Goal: Task Accomplishment & Management: Use online tool/utility

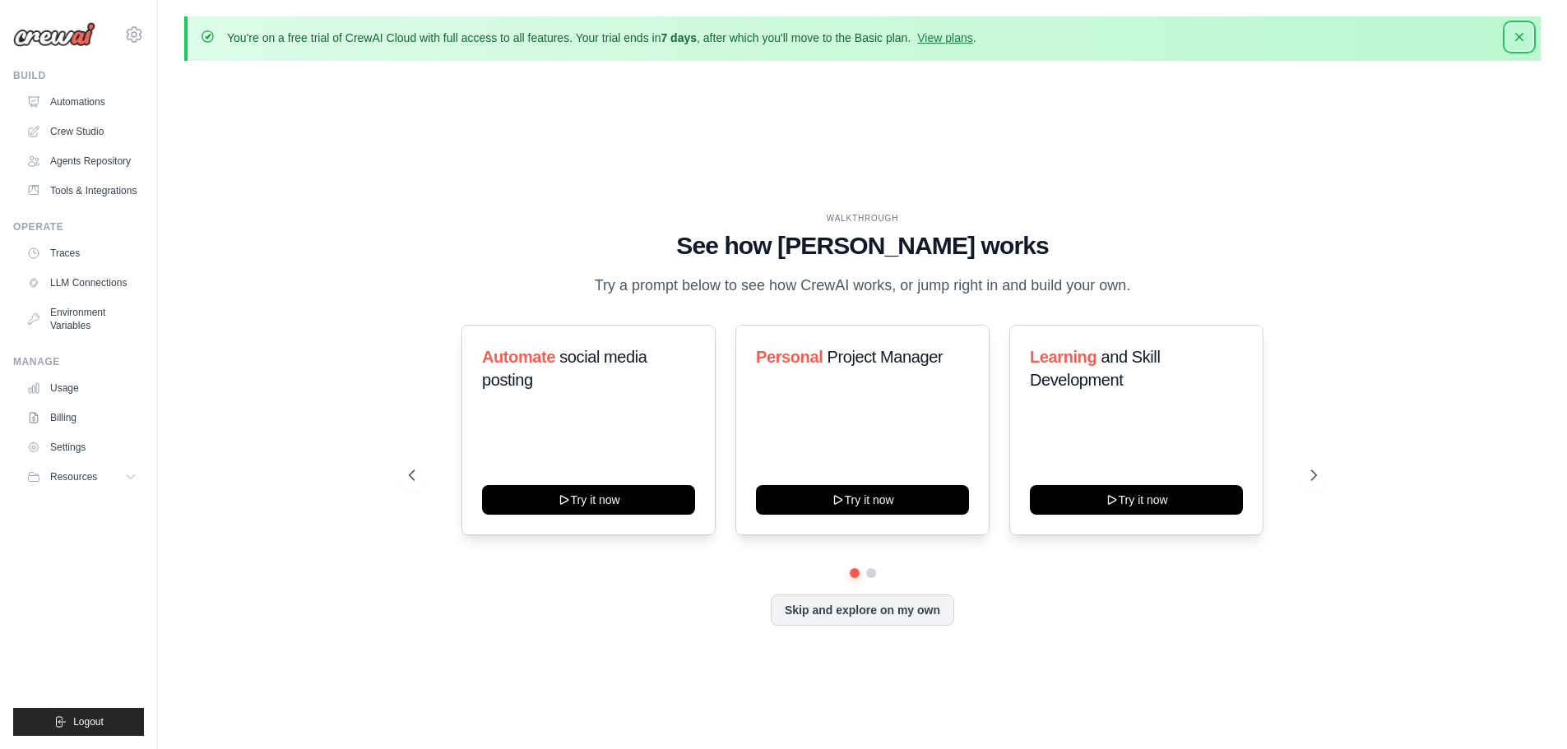
click at [1521, 40] on icon "button" at bounding box center [1519, 37] width 16 height 16
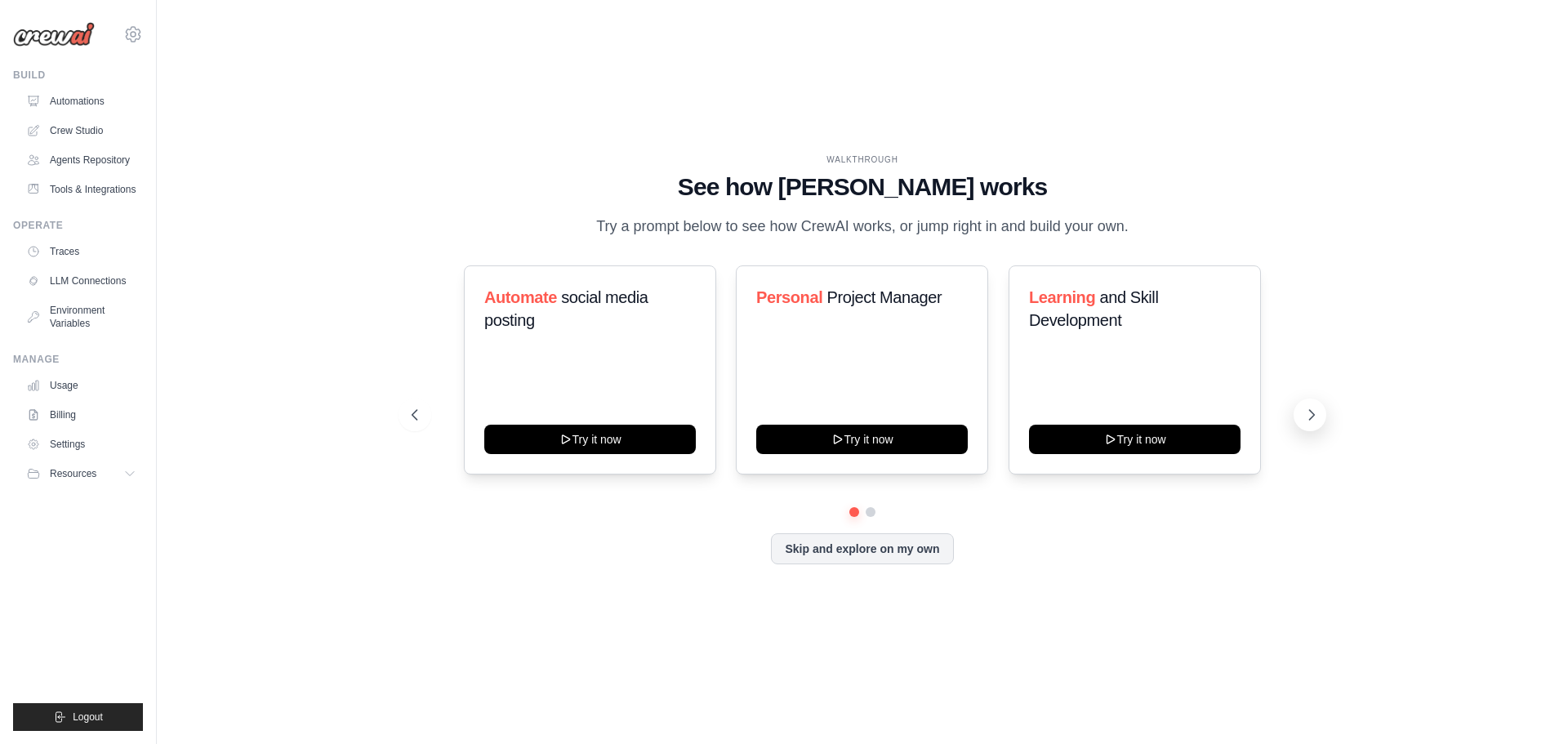
click at [1300, 408] on button at bounding box center [1310, 414] width 33 height 33
click at [421, 414] on icon at bounding box center [413, 415] width 16 height 16
click at [357, 343] on div "WALKTHROUGH See how CrewAI works Try a prompt below to see how CrewAI works, or…" at bounding box center [862, 372] width 1359 height 711
click at [354, 343] on div "WALKTHROUGH See how CrewAI works Try a prompt below to see how CrewAI works, or…" at bounding box center [862, 372] width 1359 height 711
click at [793, 540] on button "Skip and explore on my own" at bounding box center [861, 546] width 182 height 31
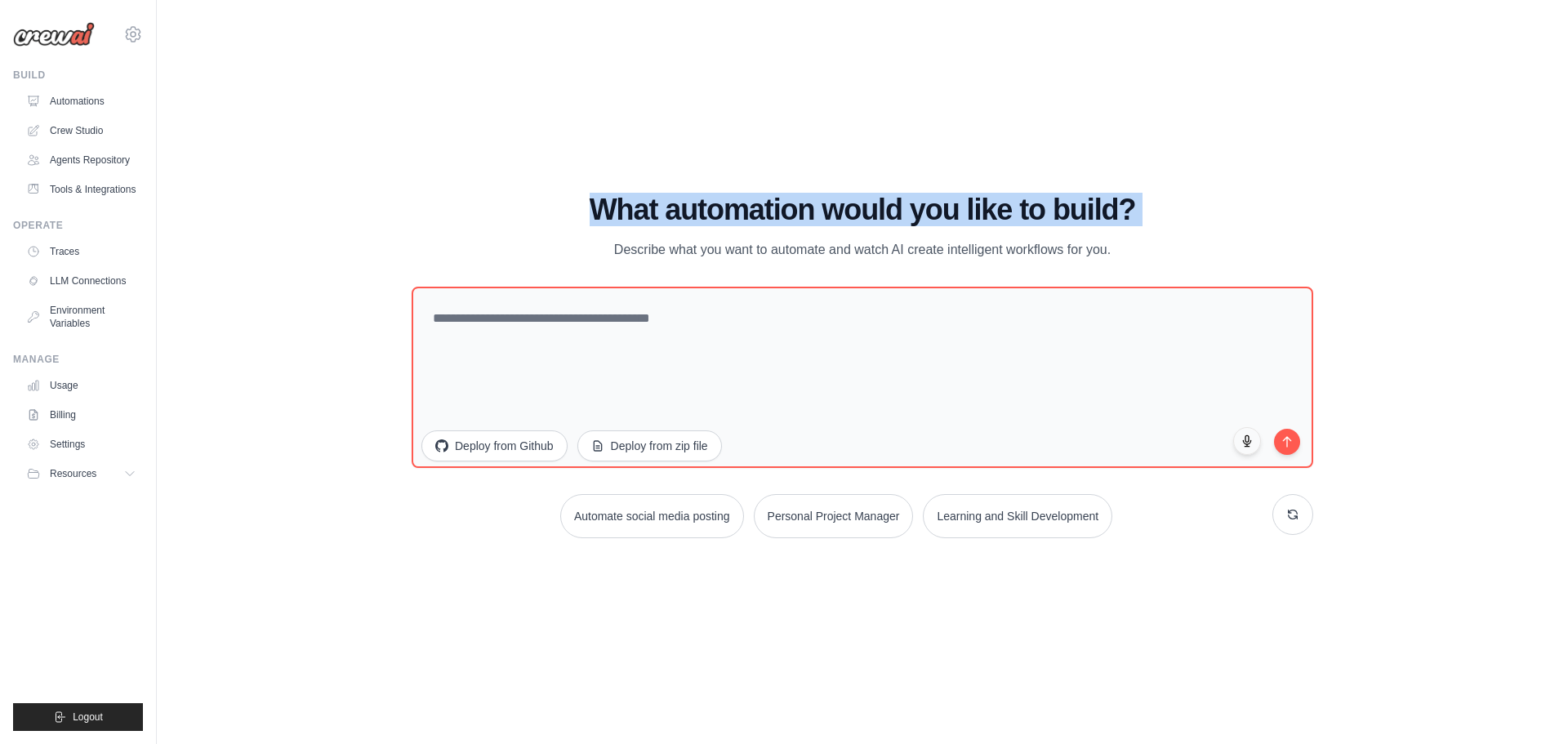
drag, startPoint x: 336, startPoint y: 225, endPoint x: 172, endPoint y: 167, distance: 174.0
click at [334, 223] on div "WALKTHROUGH See how CrewAI works Try a prompt below to see how CrewAI works, or…" at bounding box center [862, 372] width 1359 height 711
click at [357, 94] on div "WALKTHROUGH See how CrewAI works Try a prompt below to see how CrewAI works, or…" at bounding box center [862, 372] width 1359 height 711
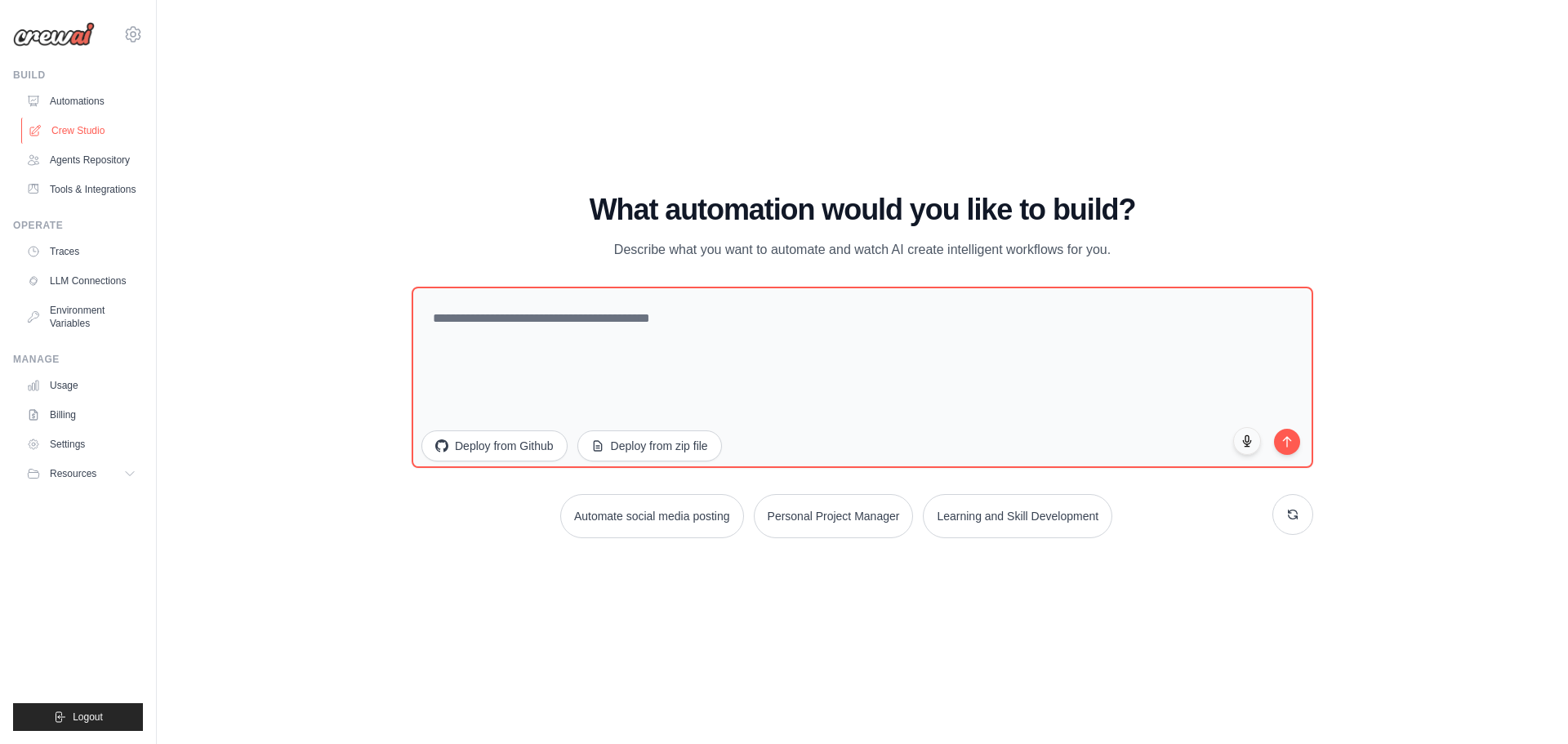
click at [89, 125] on link "Crew Studio" at bounding box center [82, 130] width 123 height 26
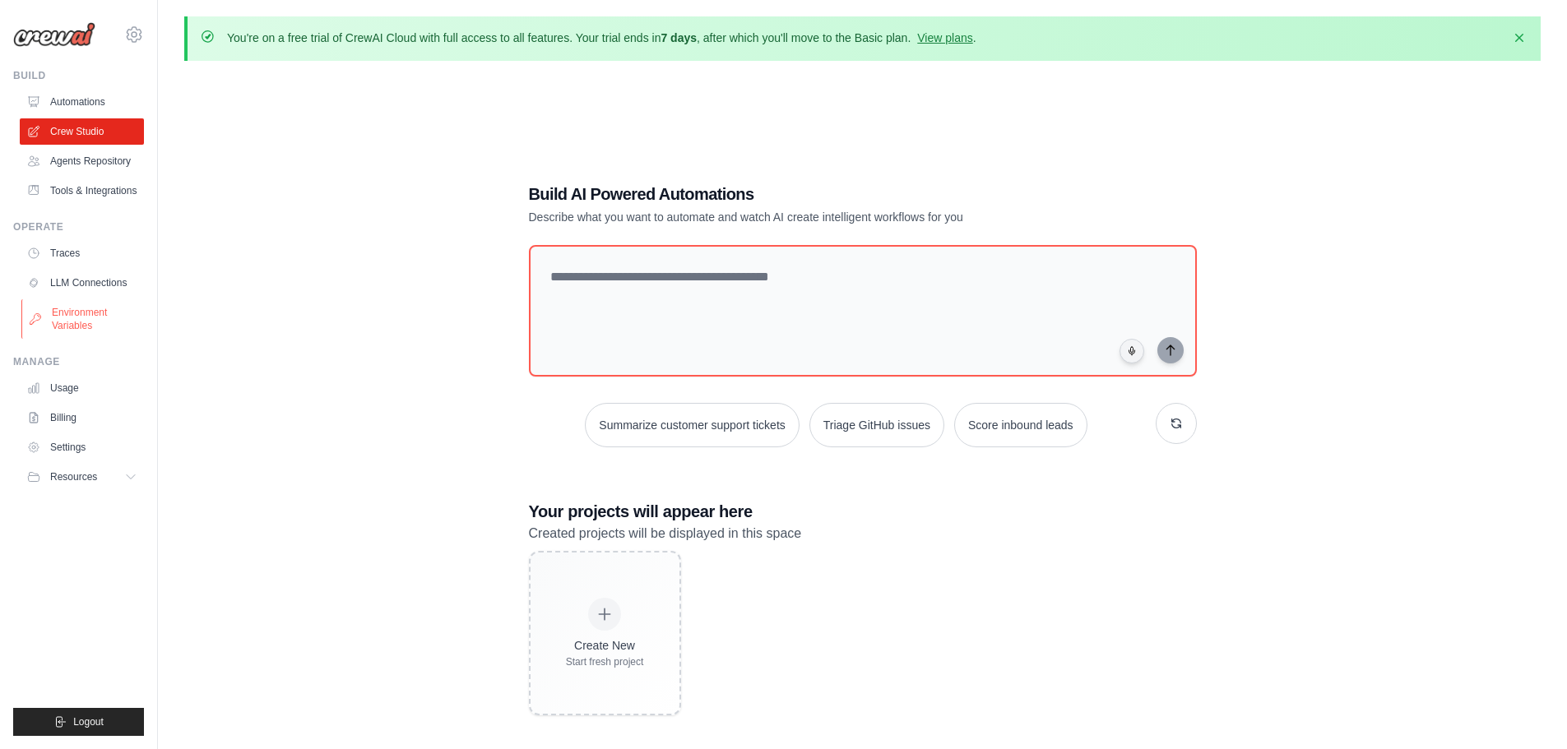
click at [61, 301] on link "Environment Variables" at bounding box center [83, 318] width 124 height 39
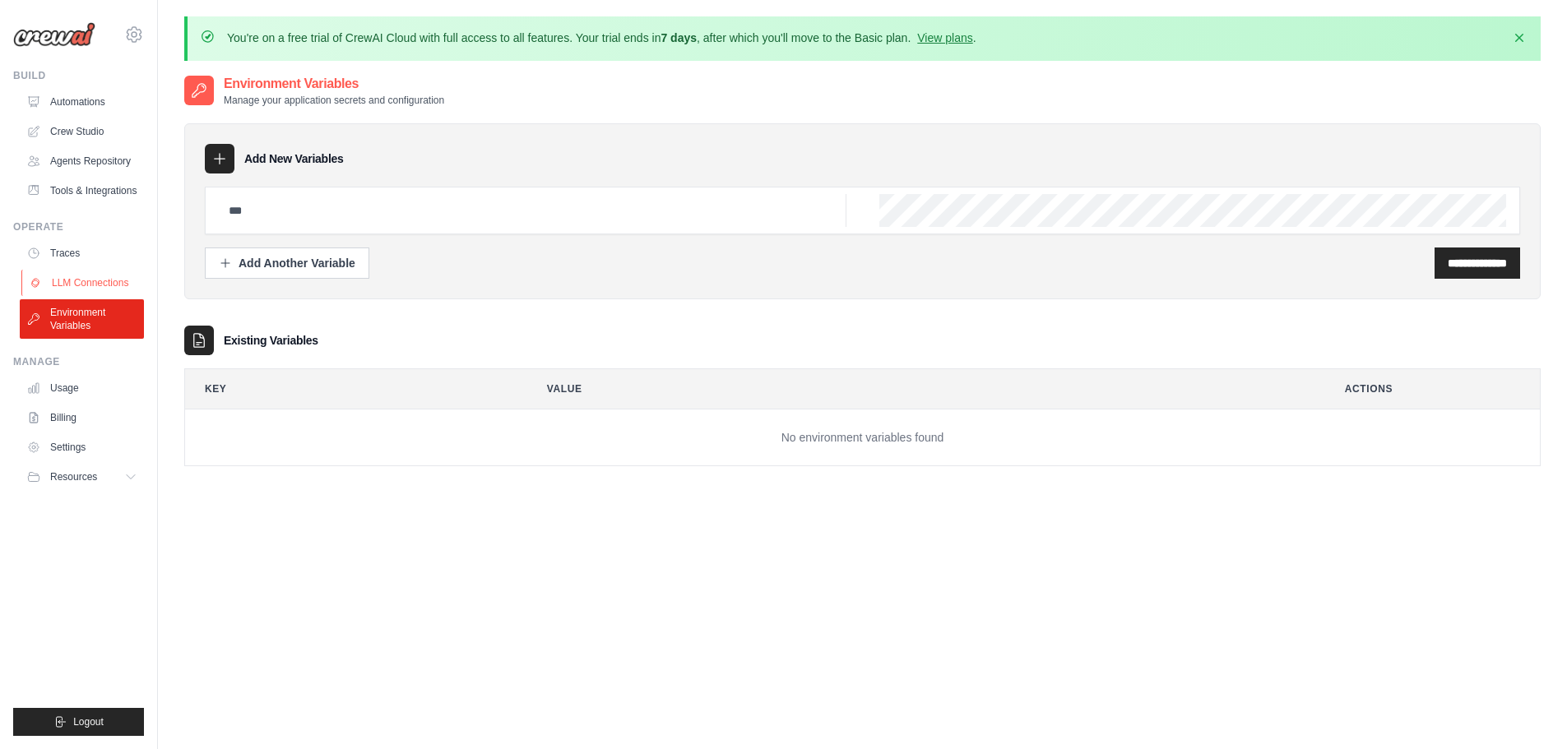
click at [91, 276] on link "LLM Connections" at bounding box center [83, 283] width 124 height 26
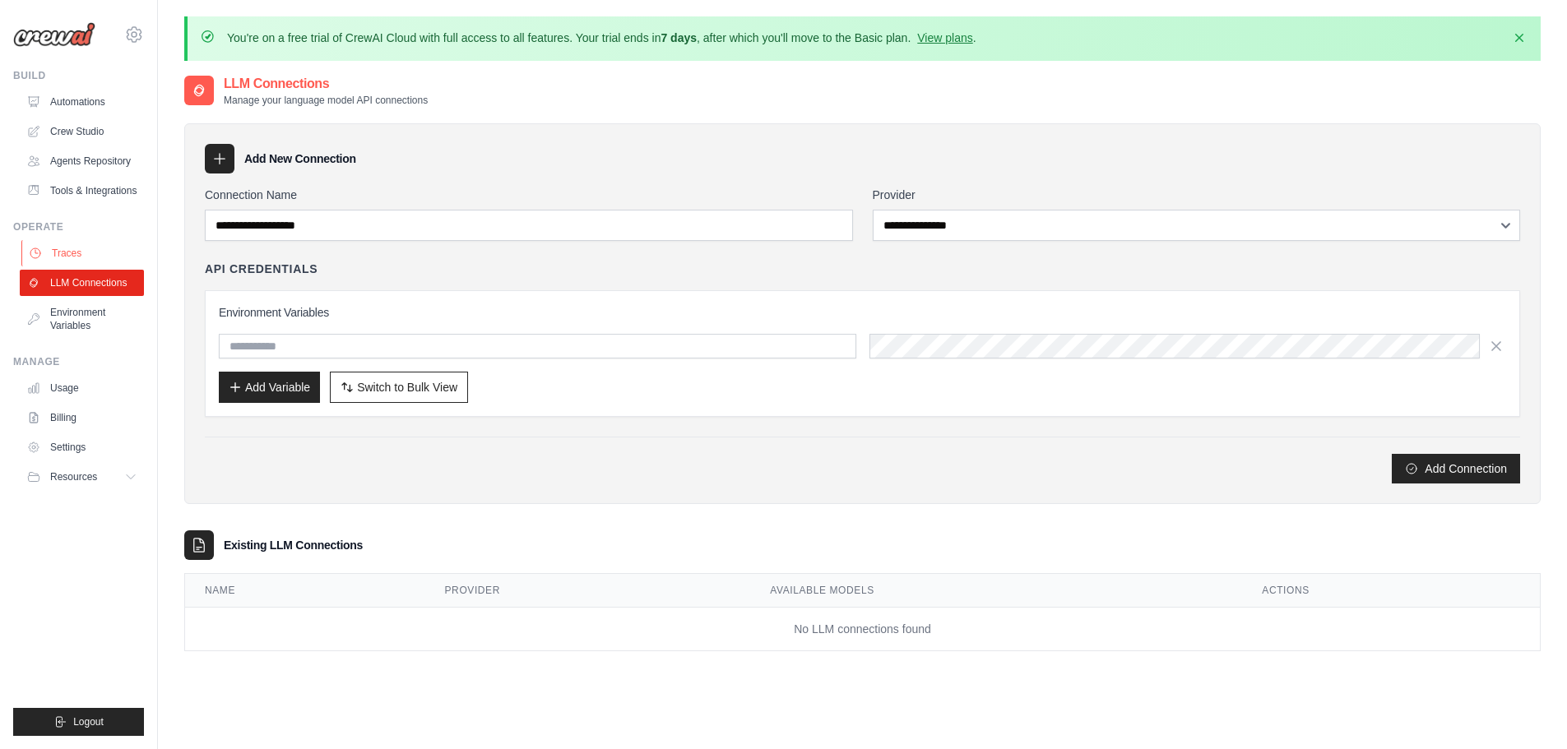
click at [100, 251] on link "Traces" at bounding box center [83, 253] width 124 height 26
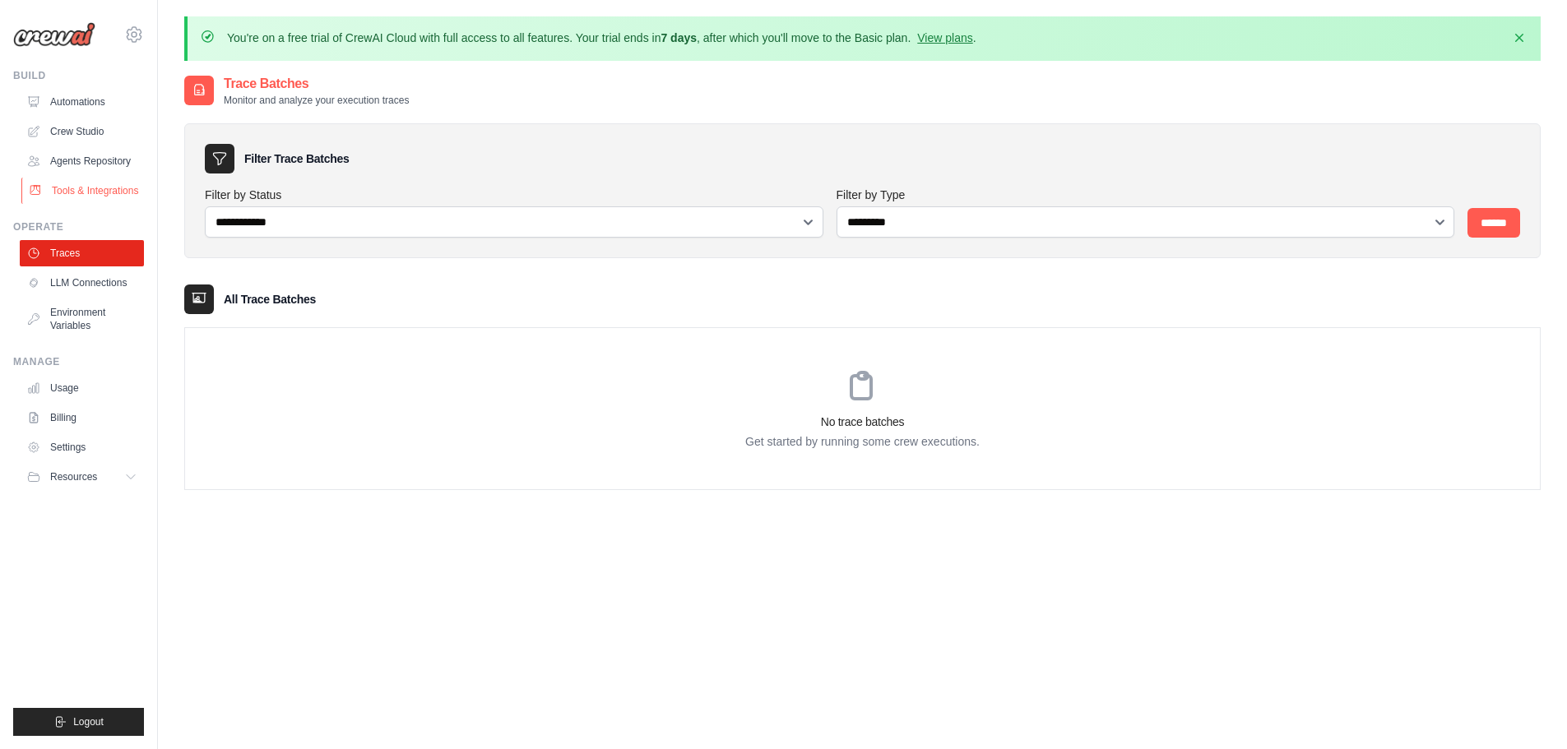
click at [98, 185] on link "Tools & Integrations" at bounding box center [83, 191] width 124 height 26
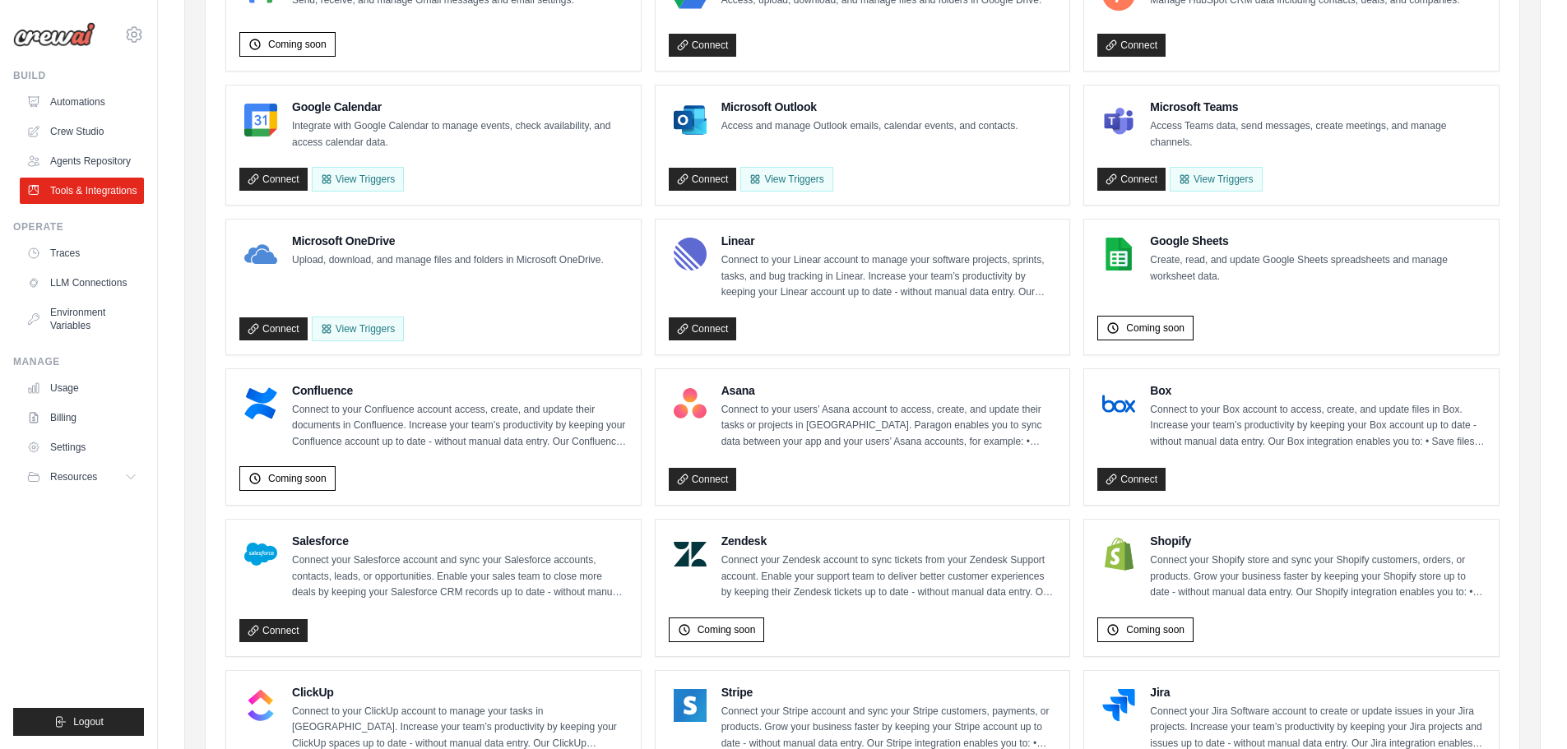
scroll to position [231, 0]
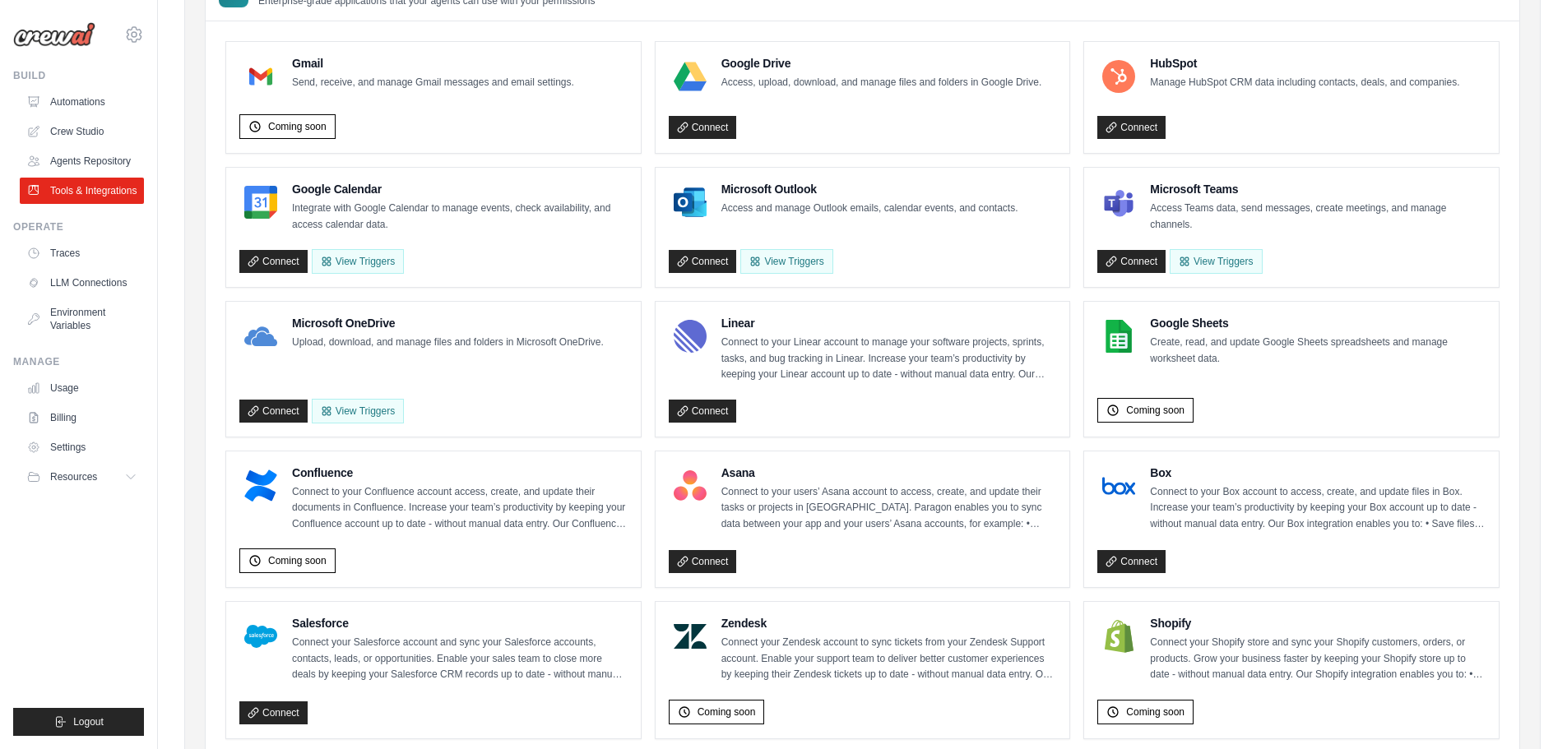
click at [1169, 189] on h4 "Microsoft Teams" at bounding box center [1318, 189] width 336 height 16
click at [1207, 257] on button "View Triggers" at bounding box center [1215, 260] width 92 height 25
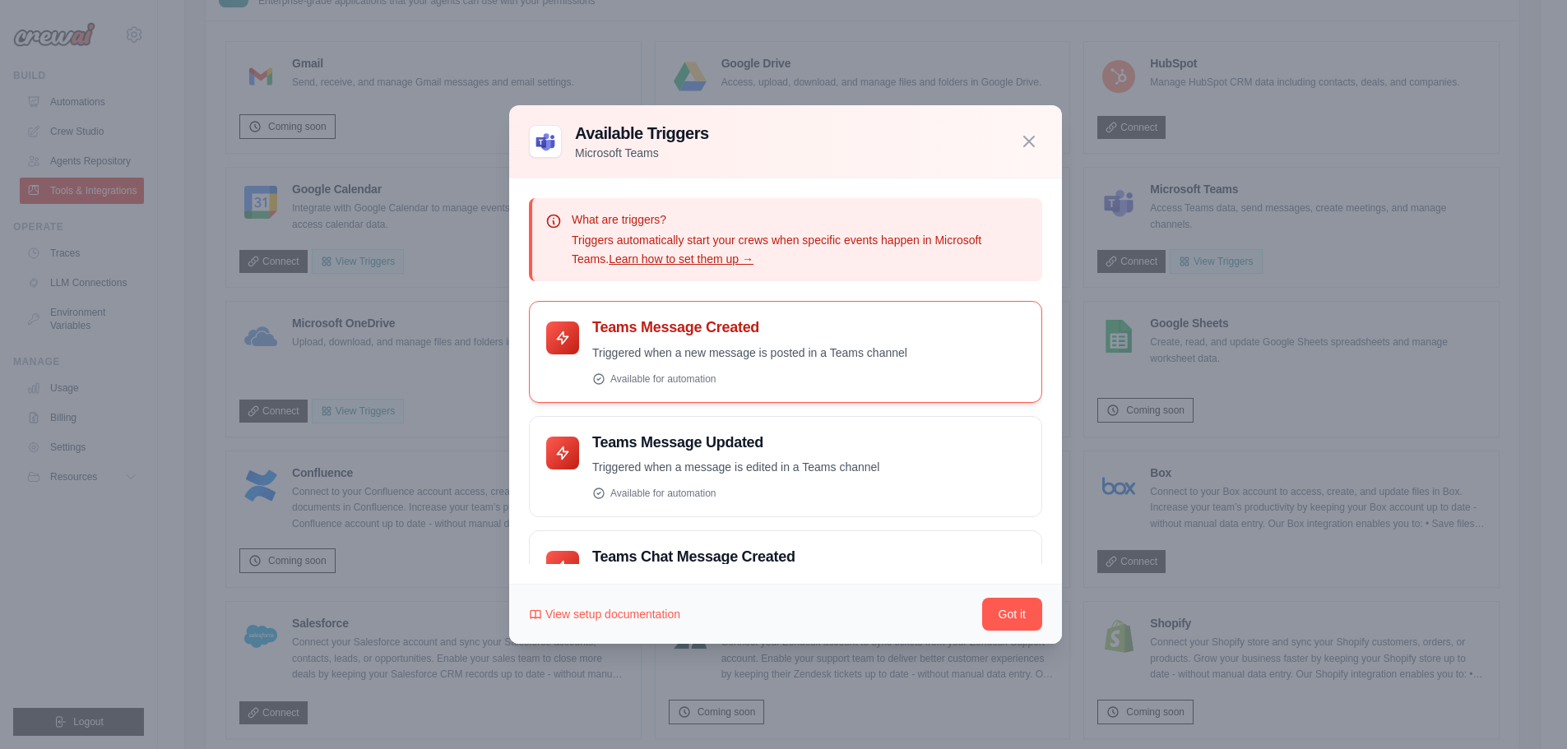
scroll to position [67, 0]
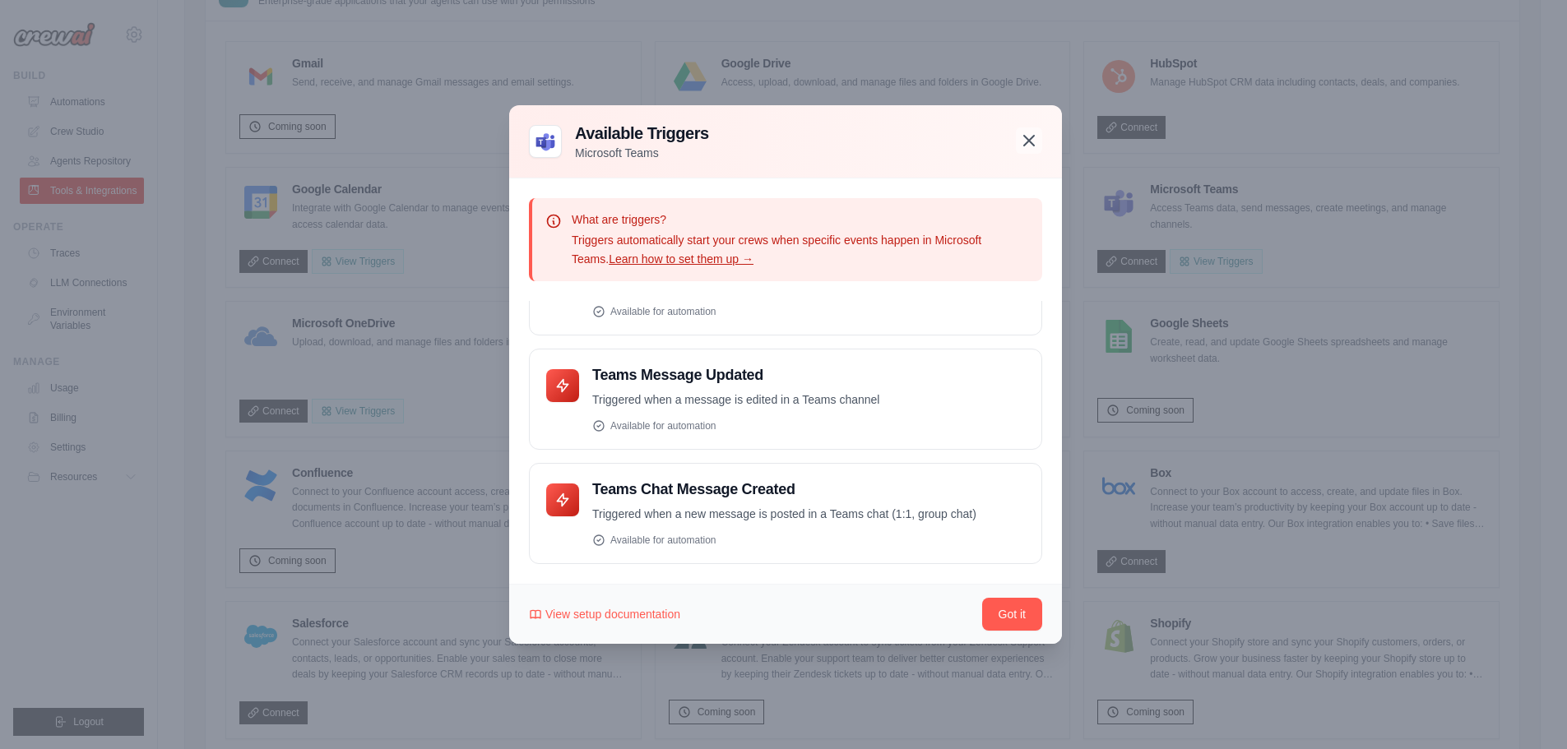
click at [1031, 137] on icon "button" at bounding box center [1029, 141] width 10 height 10
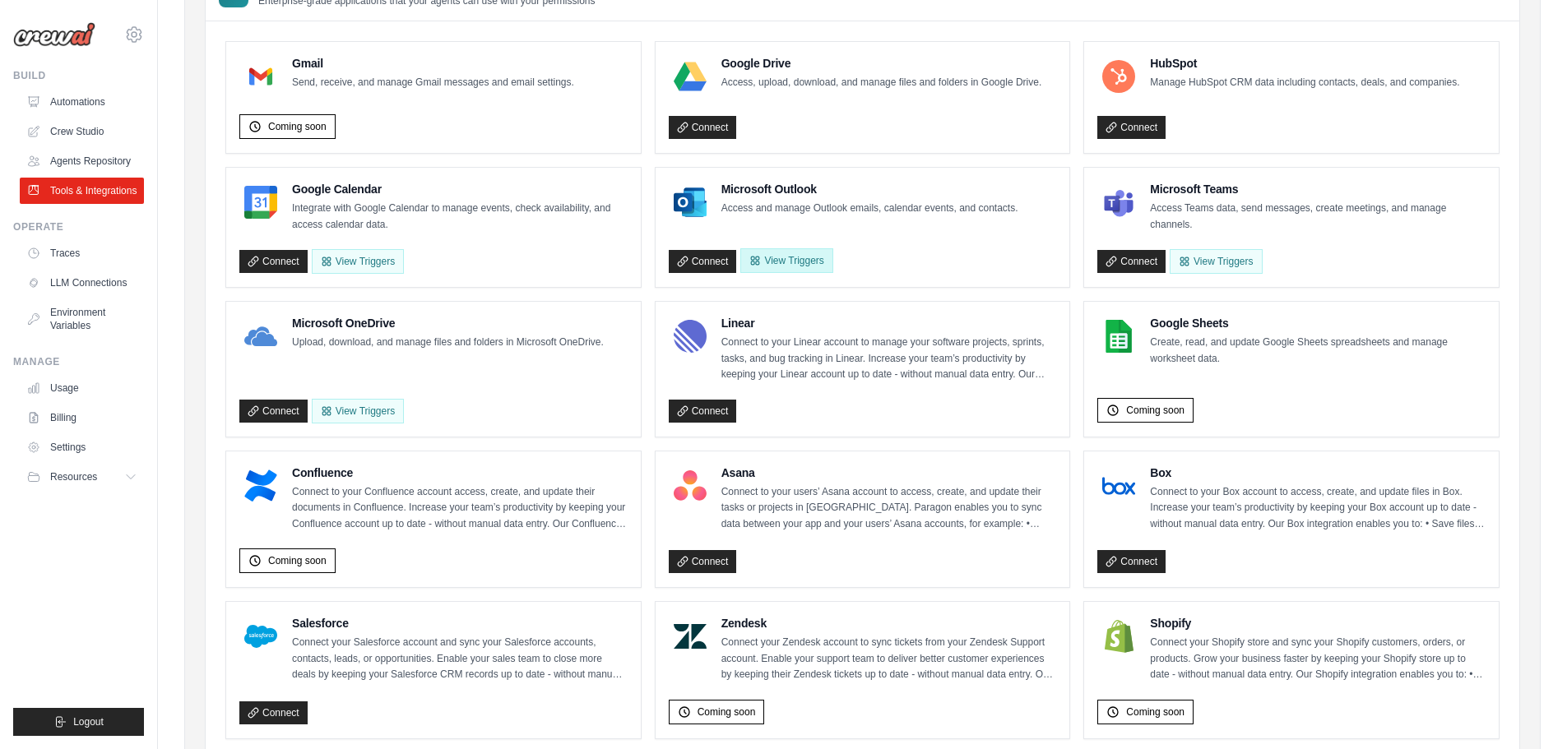
click at [803, 268] on button "View Triggers" at bounding box center [786, 260] width 92 height 25
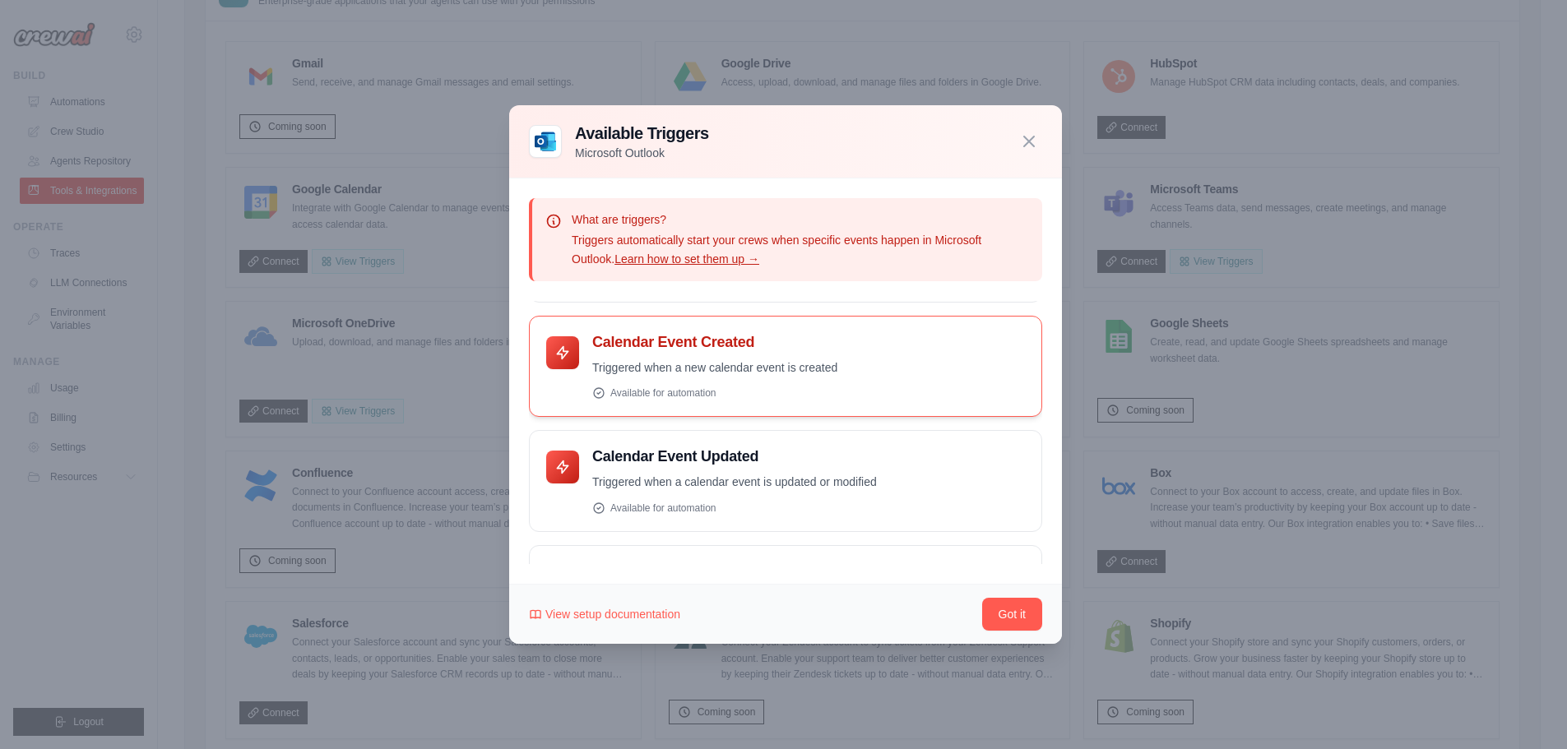
scroll to position [411, 0]
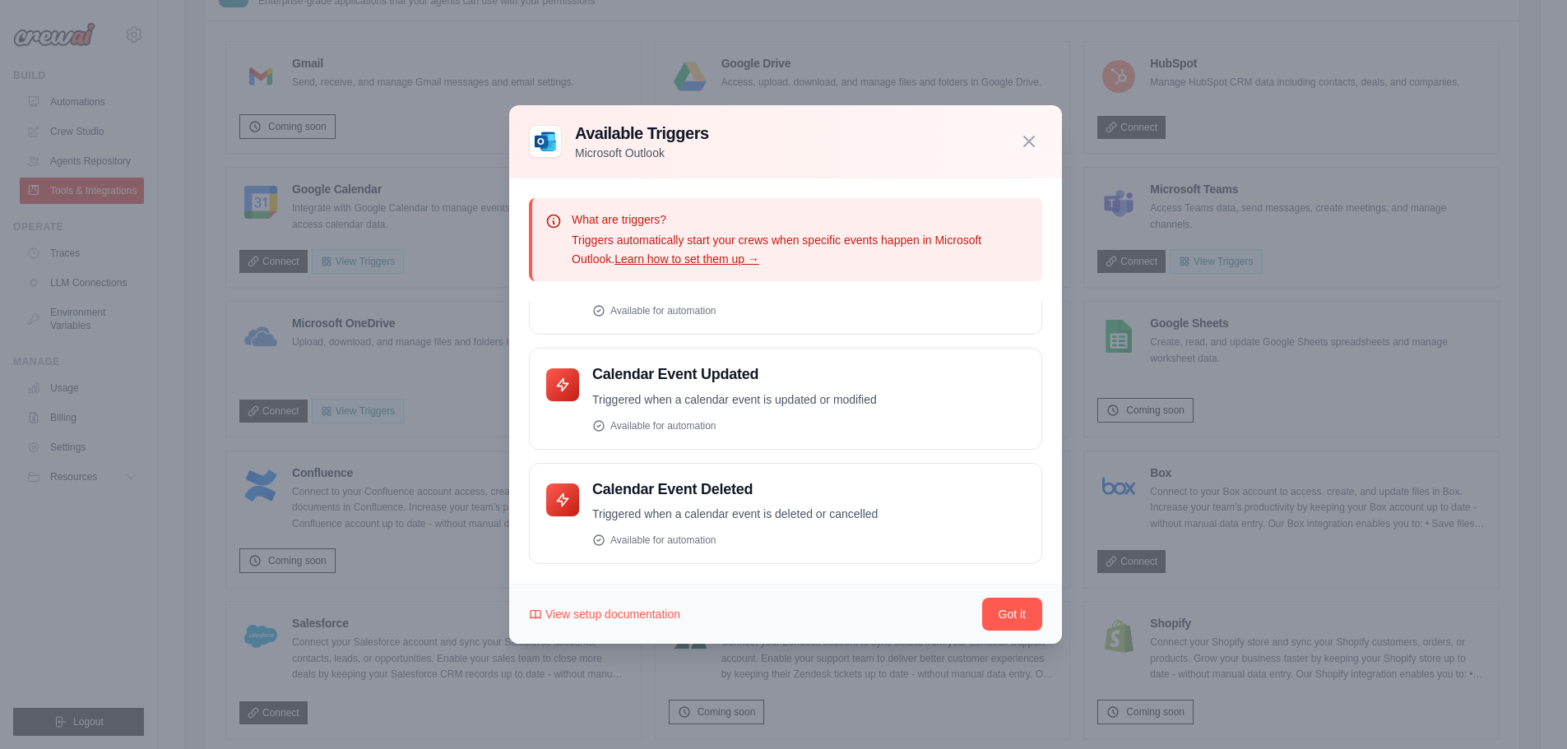
click at [1031, 156] on div "Available Triggers Microsoft Outlook" at bounding box center [785, 141] width 513 height 39
click at [1017, 143] on button "button" at bounding box center [1029, 140] width 26 height 26
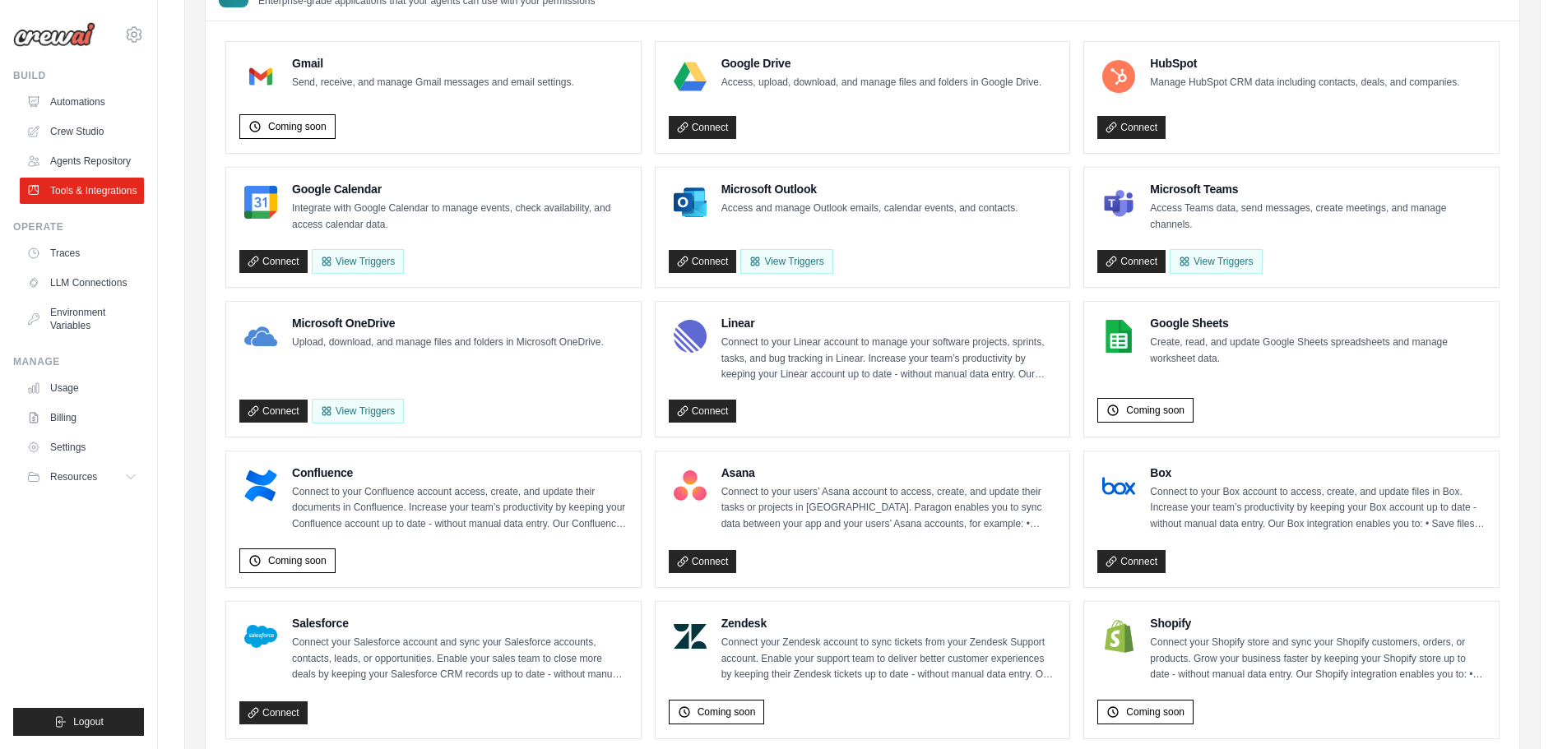
scroll to position [0, 0]
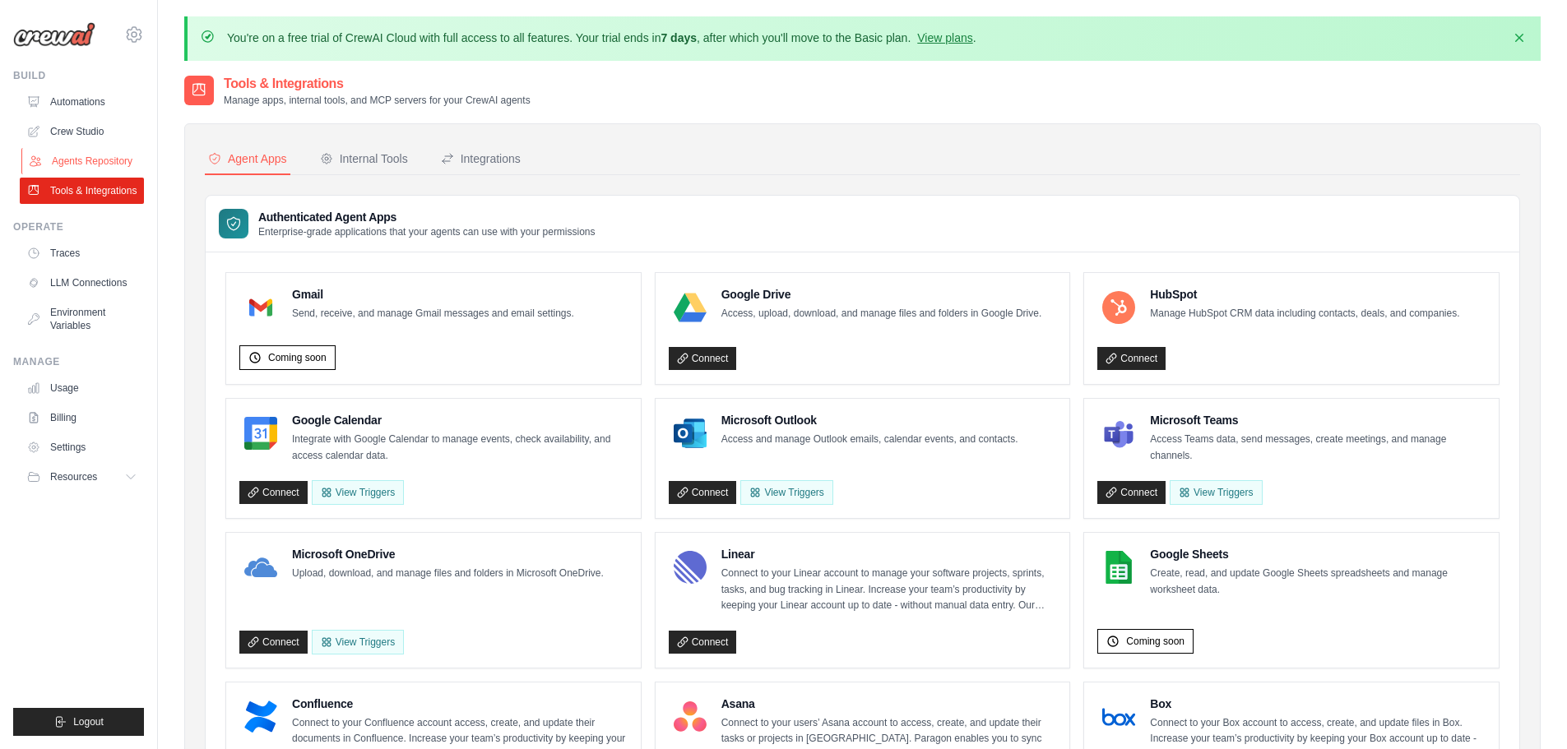
click at [88, 160] on link "Agents Repository" at bounding box center [83, 161] width 124 height 26
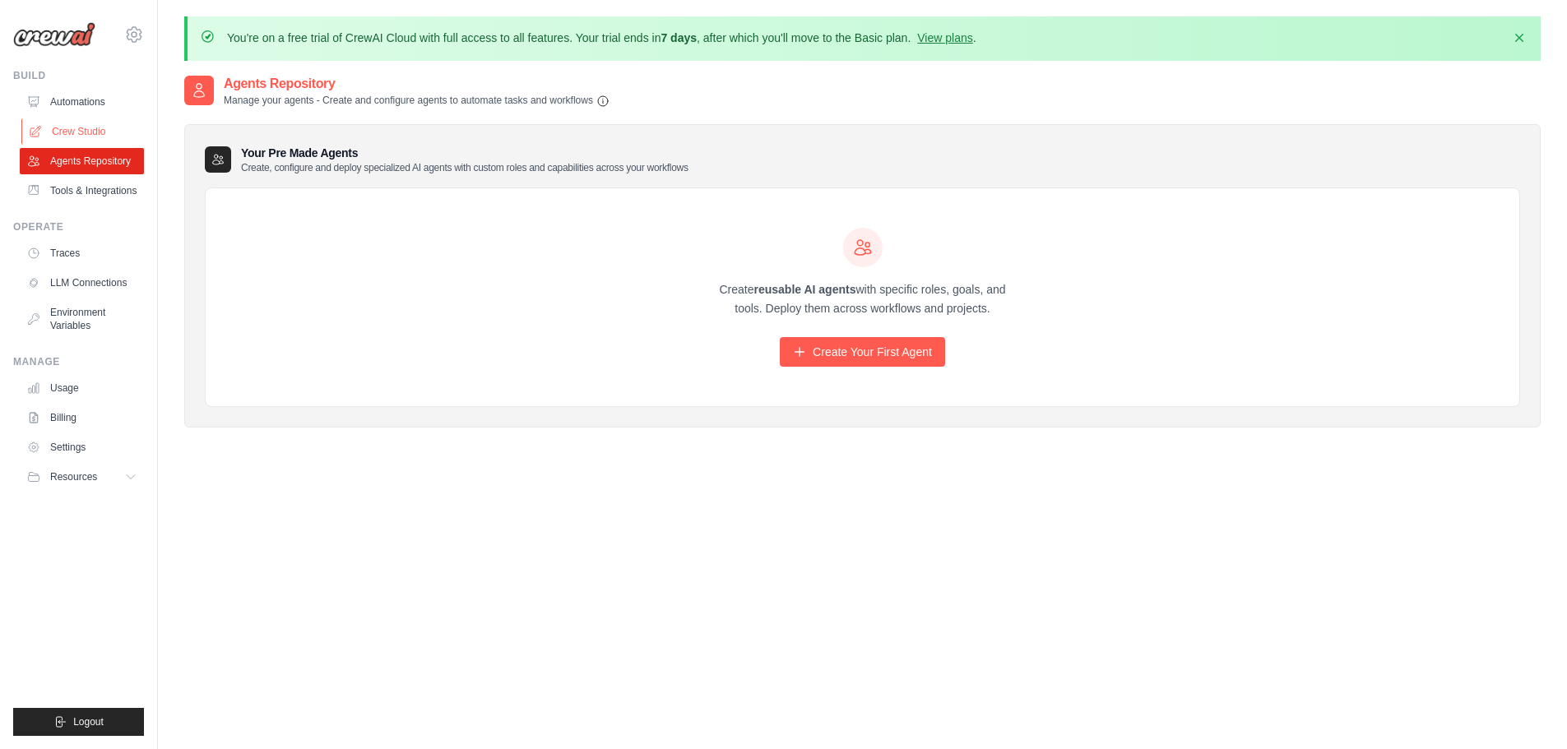
click at [79, 133] on link "Crew Studio" at bounding box center [83, 131] width 124 height 26
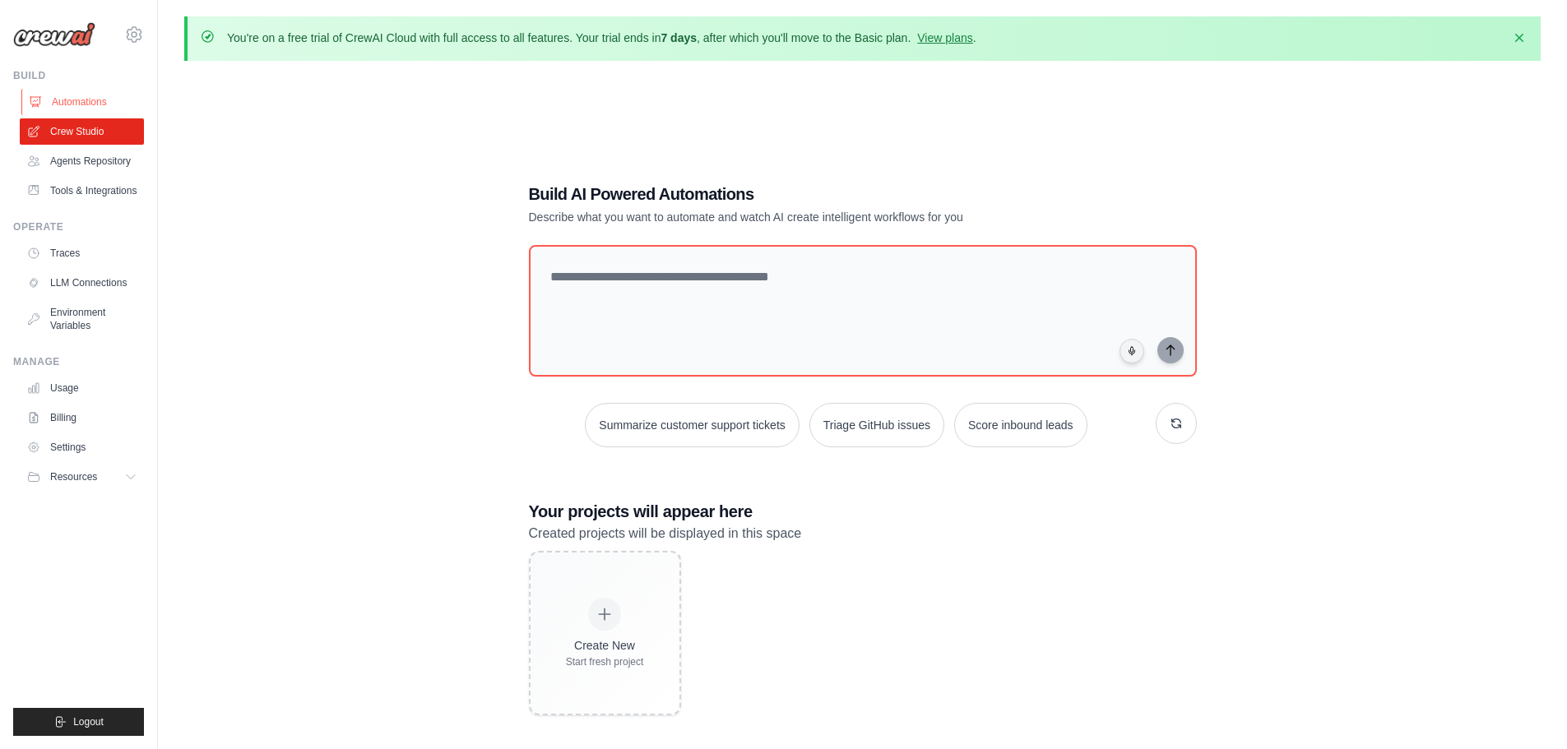
click at [70, 109] on link "Automations" at bounding box center [83, 102] width 124 height 26
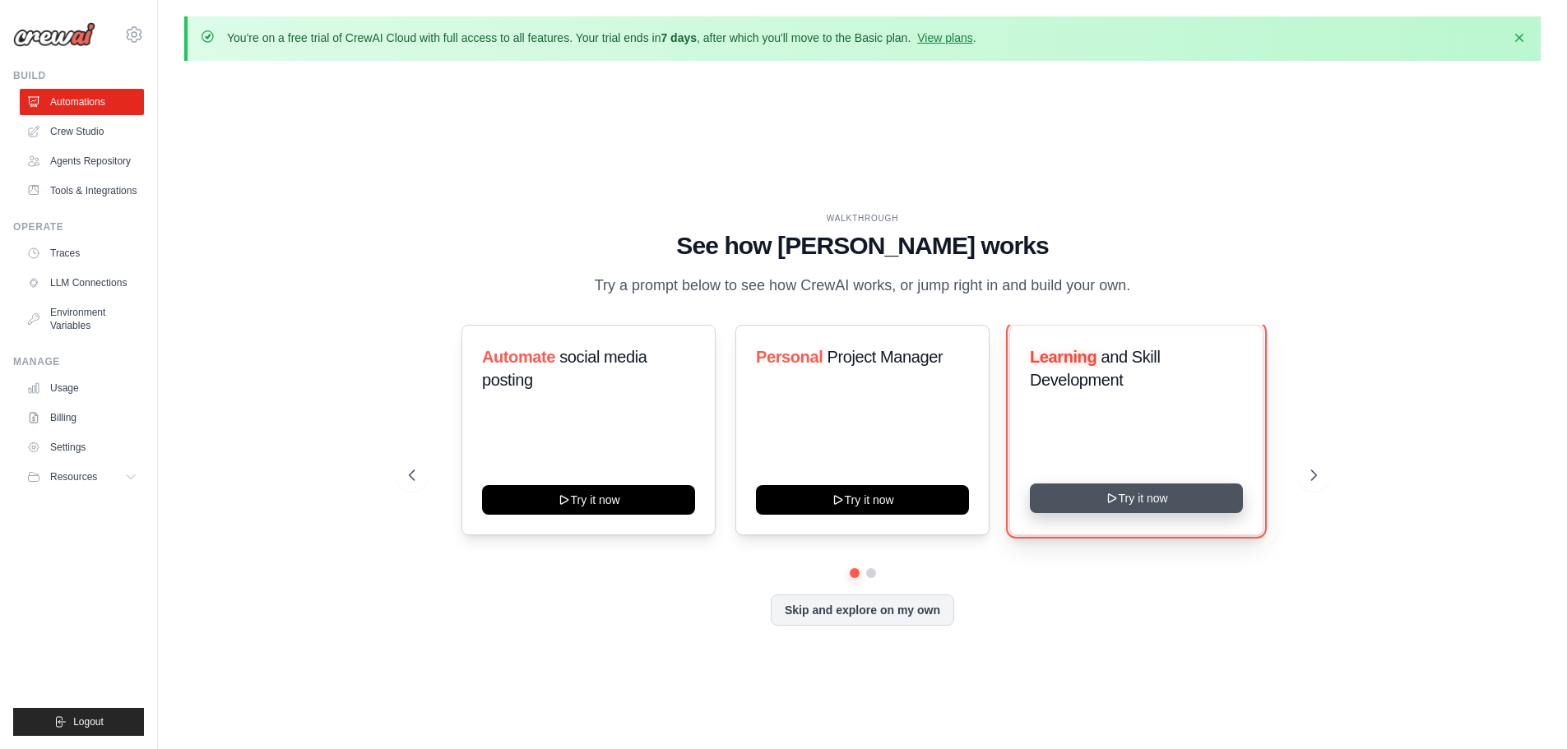
click at [1131, 498] on button "Try it now" at bounding box center [1136, 499] width 213 height 30
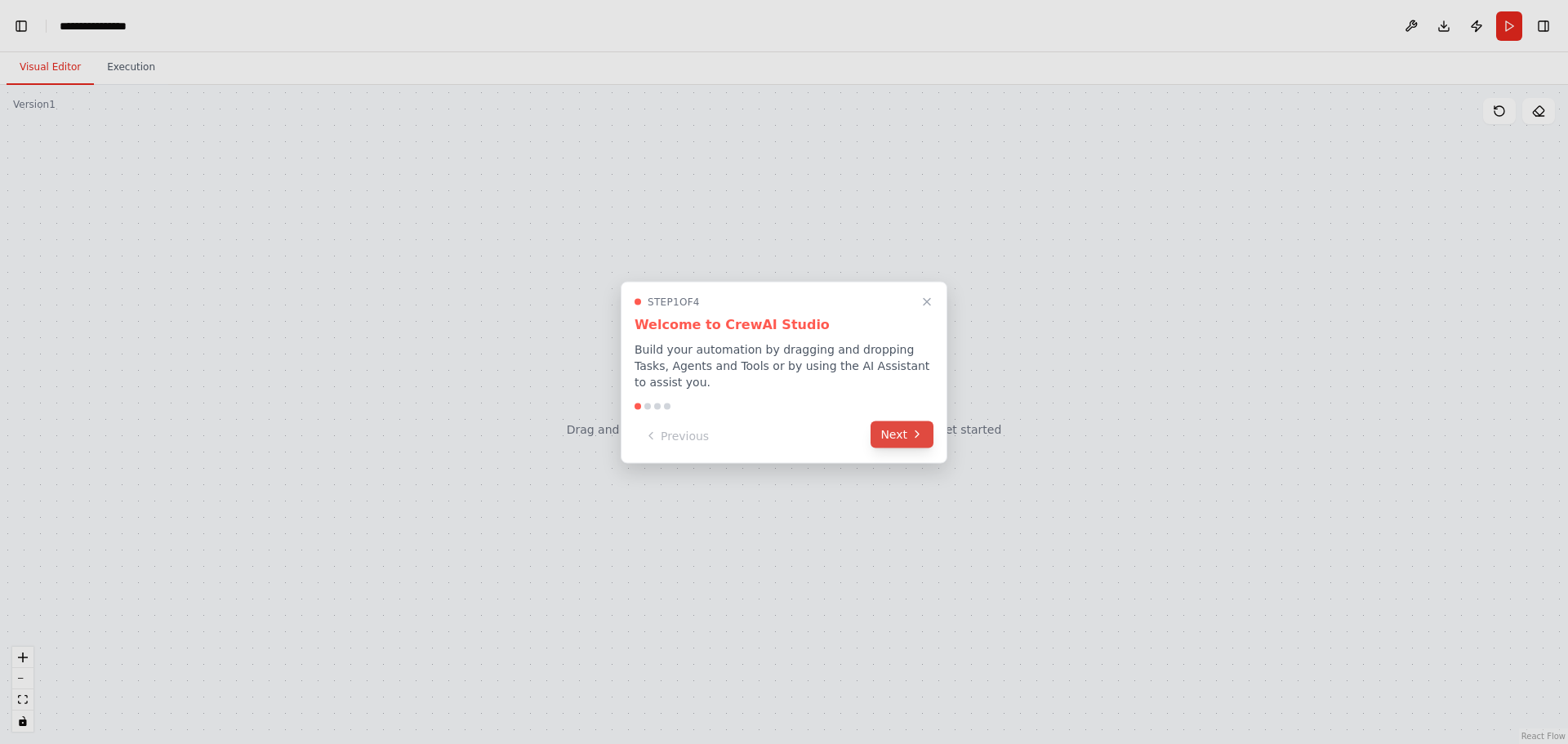
click at [909, 425] on button "Next" at bounding box center [902, 434] width 63 height 27
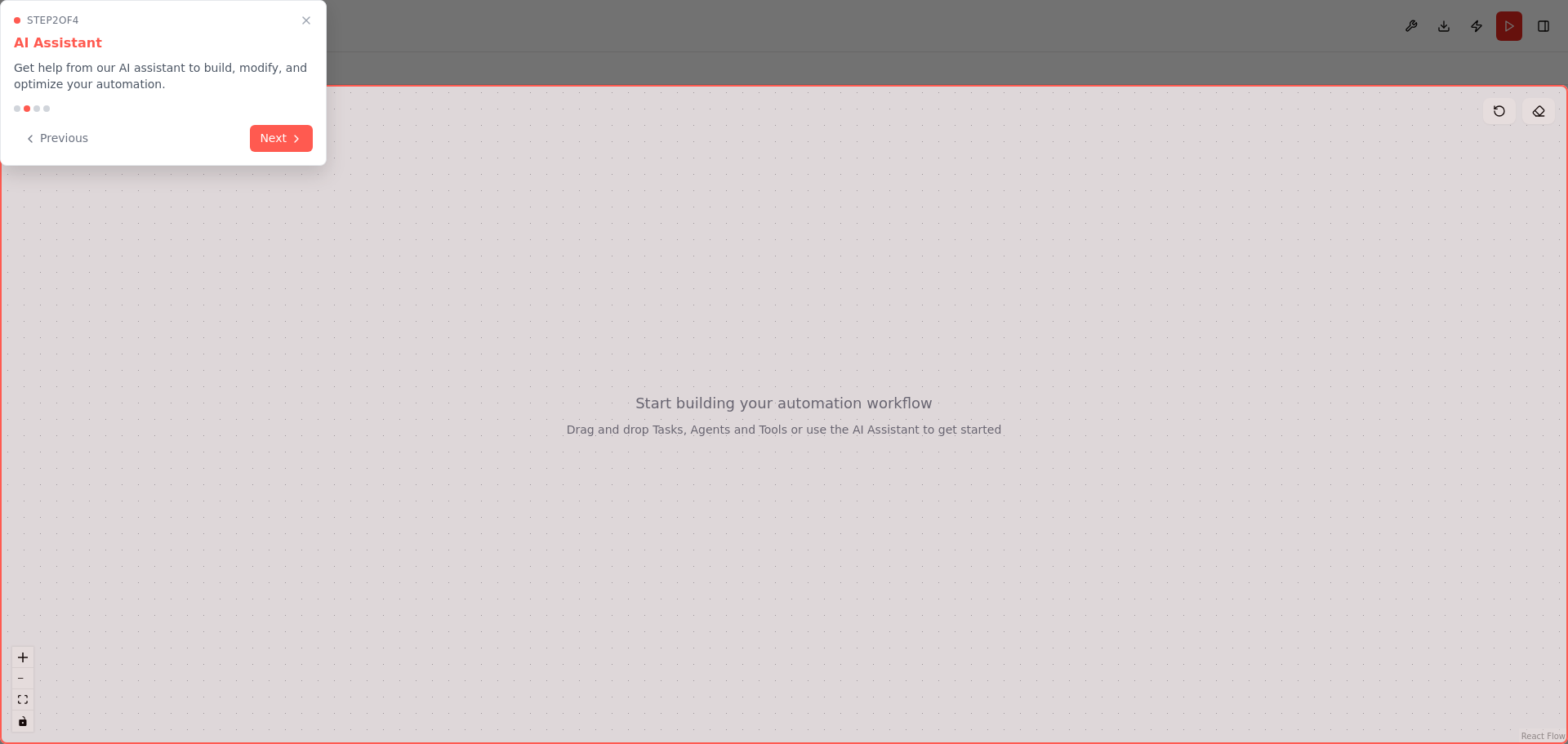
scroll to position [2164, 0]
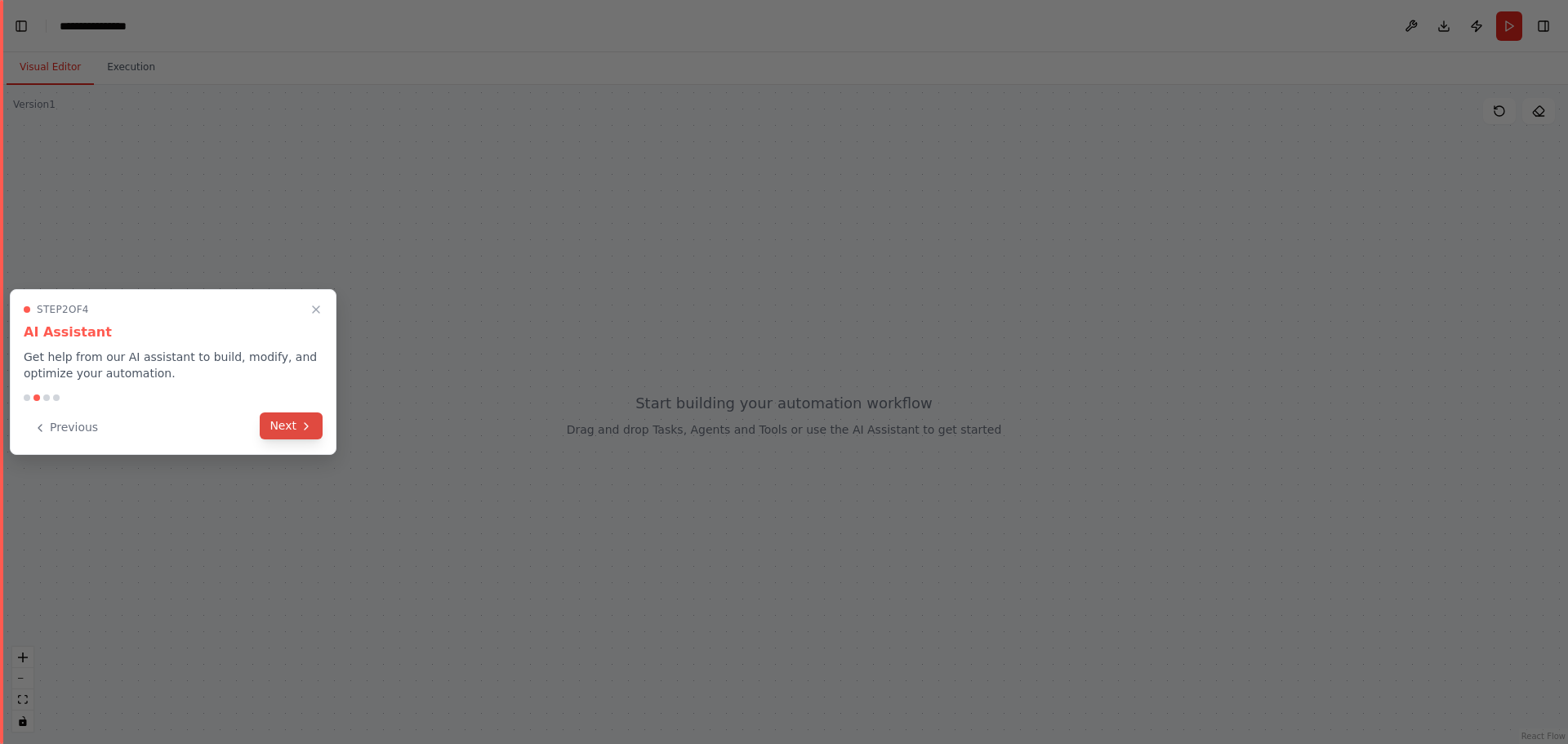
click at [271, 421] on button "Next" at bounding box center [291, 425] width 63 height 27
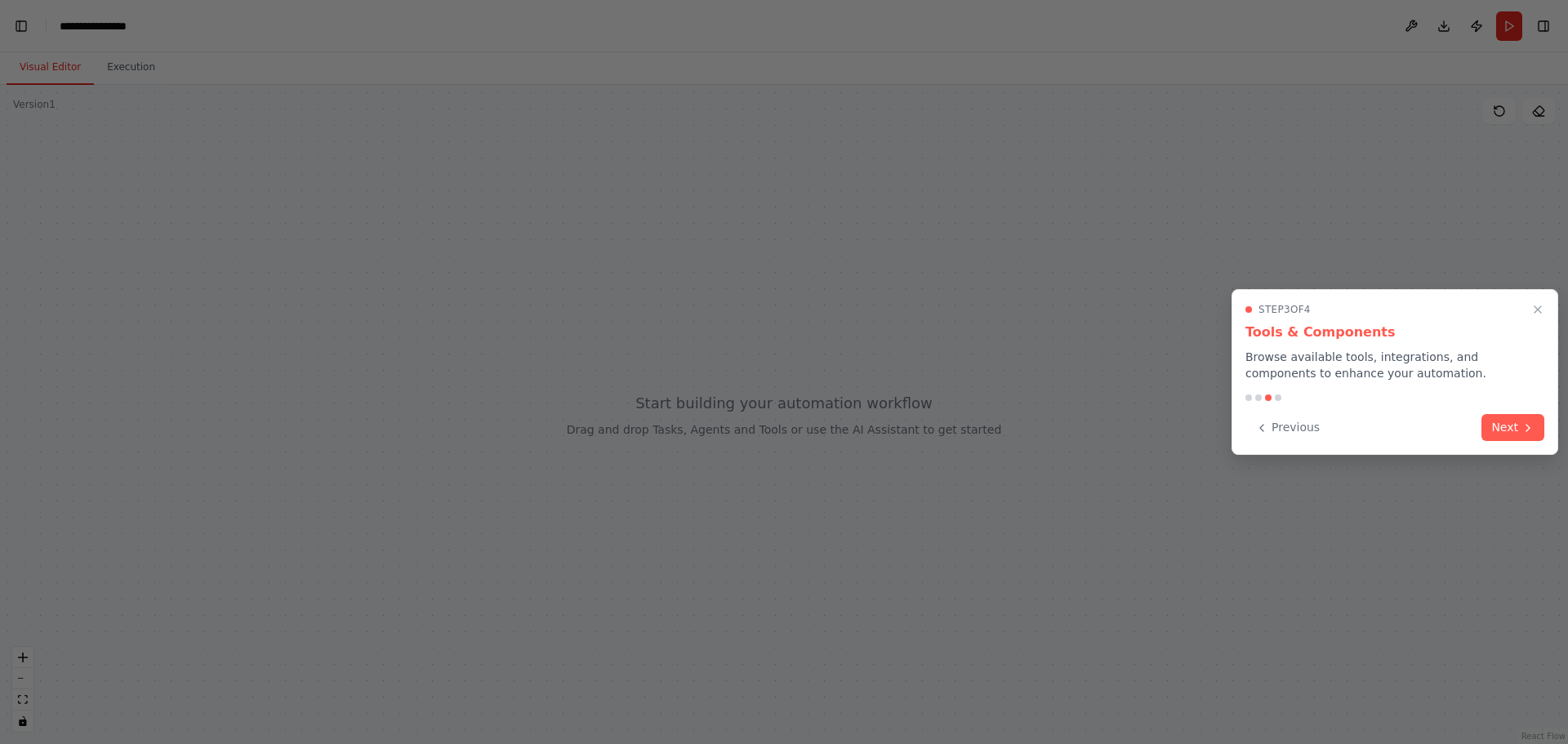
drag, startPoint x: 1524, startPoint y: 430, endPoint x: 1501, endPoint y: 425, distance: 23.5
click at [1523, 430] on icon at bounding box center [1527, 427] width 13 height 13
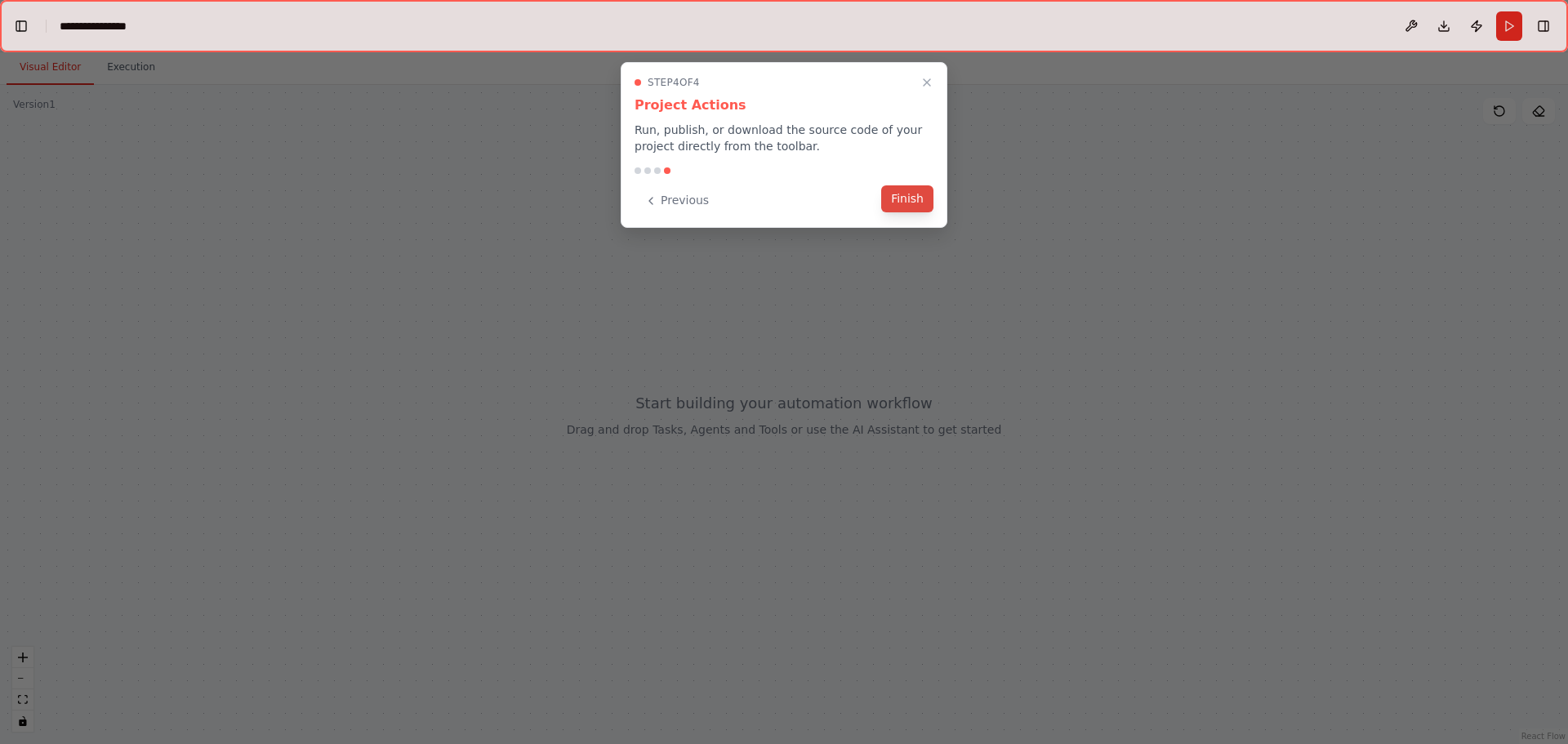
click at [917, 200] on button "Finish" at bounding box center [907, 199] width 53 height 27
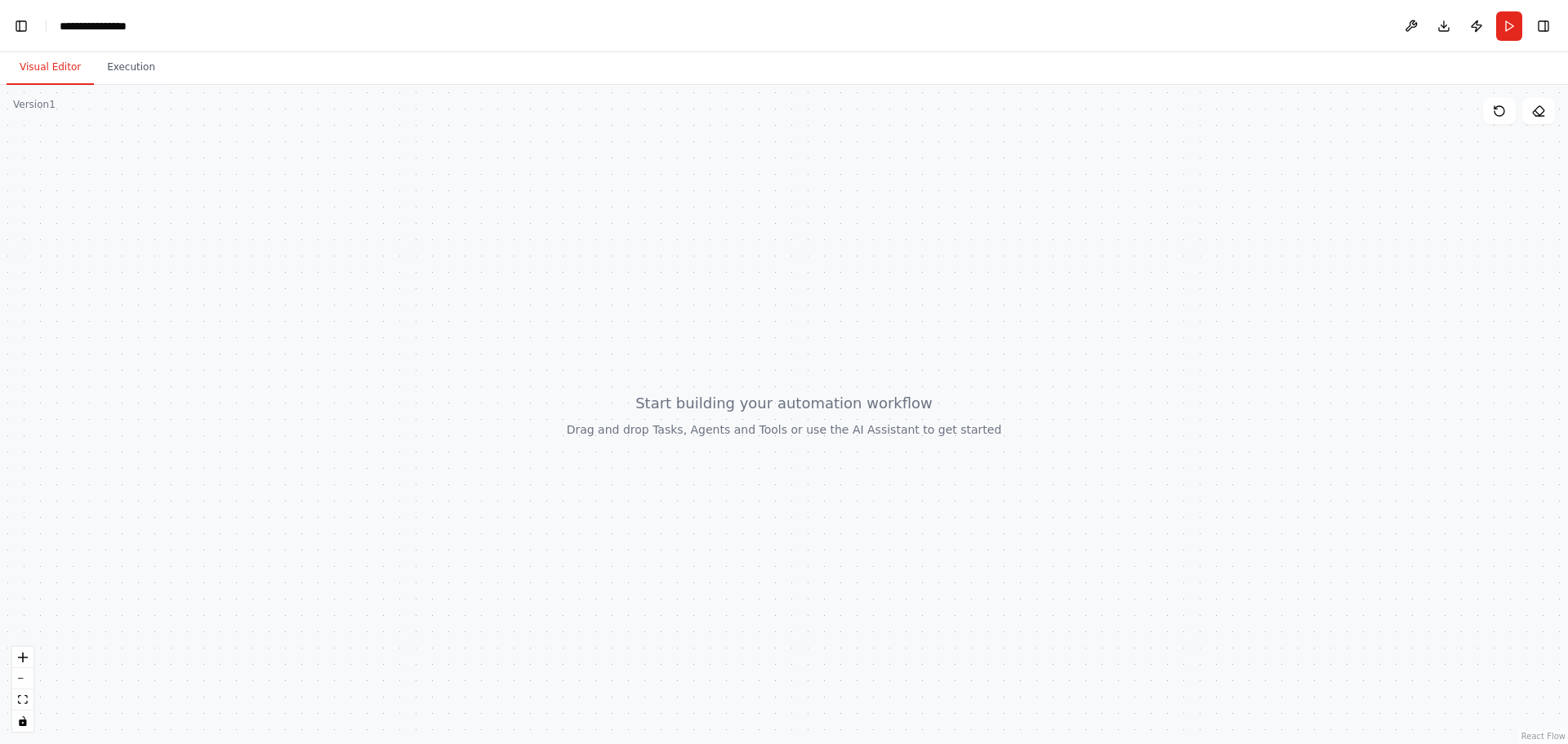
click at [767, 408] on div at bounding box center [784, 415] width 1568 height 660
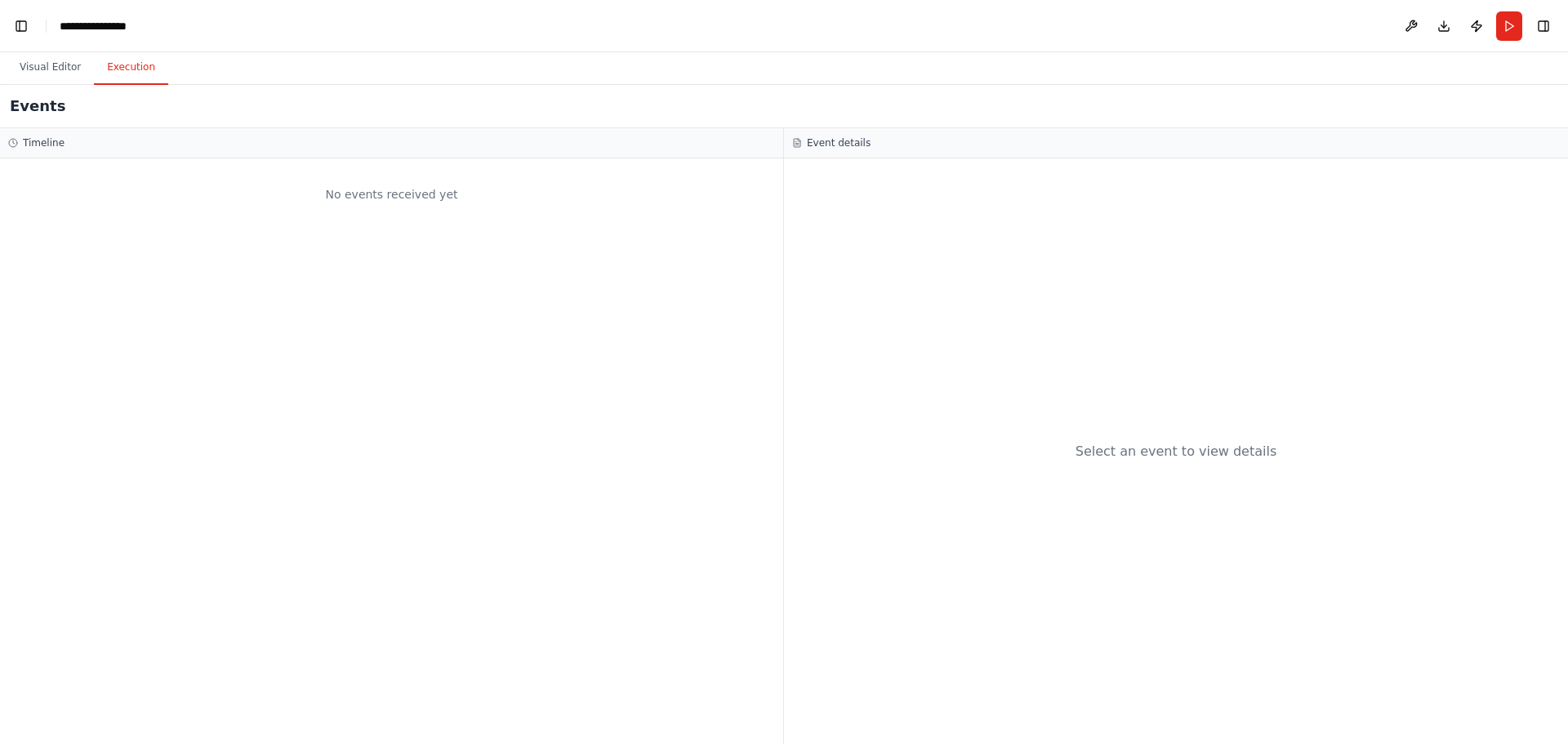
click at [104, 76] on button "Execution" at bounding box center [131, 68] width 74 height 35
click at [58, 72] on button "Visual Editor" at bounding box center [51, 68] width 87 height 35
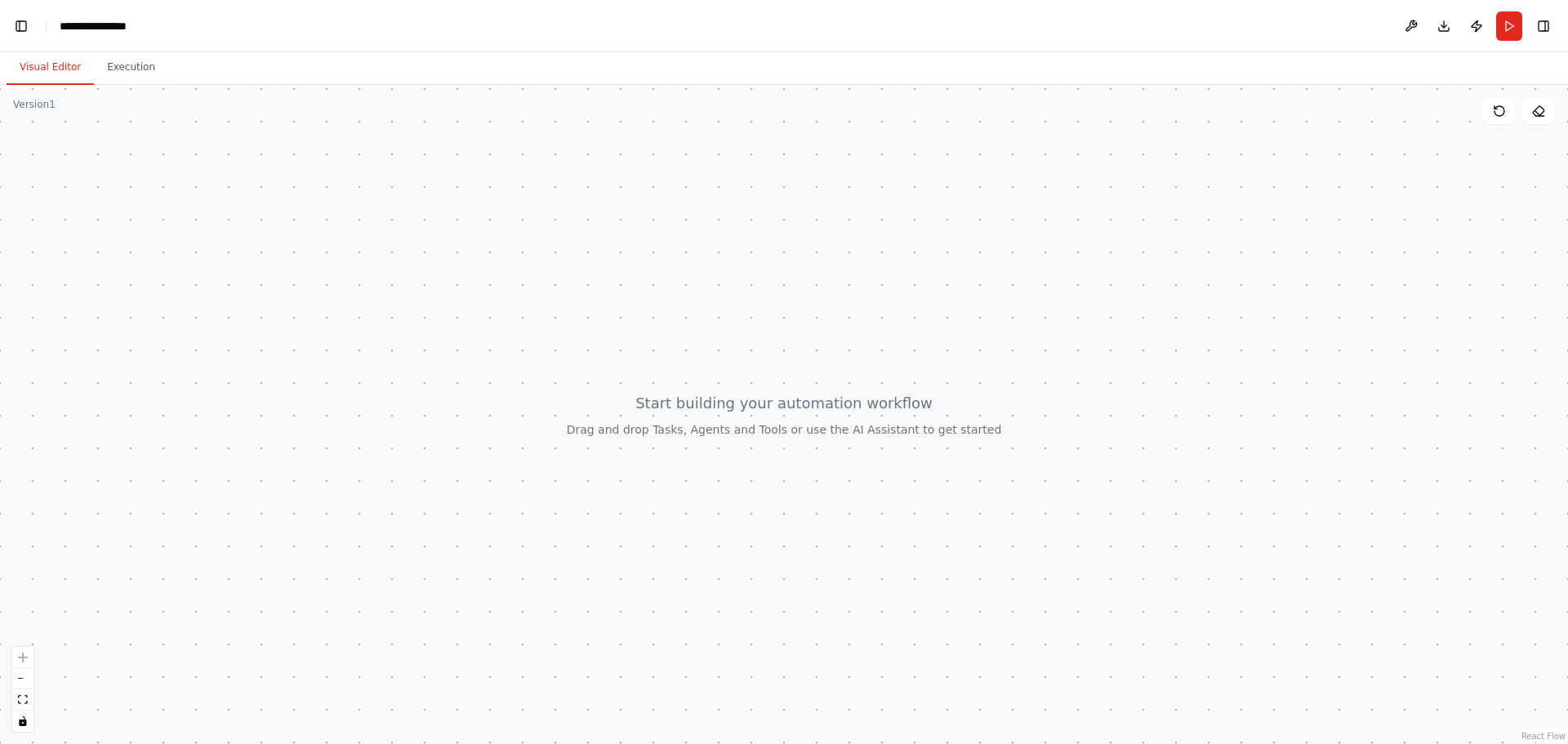
scroll to position [6977, 0]
drag, startPoint x: 771, startPoint y: 372, endPoint x: 755, endPoint y: 370, distance: 16.1
click at [747, 356] on div at bounding box center [784, 415] width 1568 height 660
click at [26, 30] on button "Toggle Left Sidebar" at bounding box center [21, 26] width 23 height 23
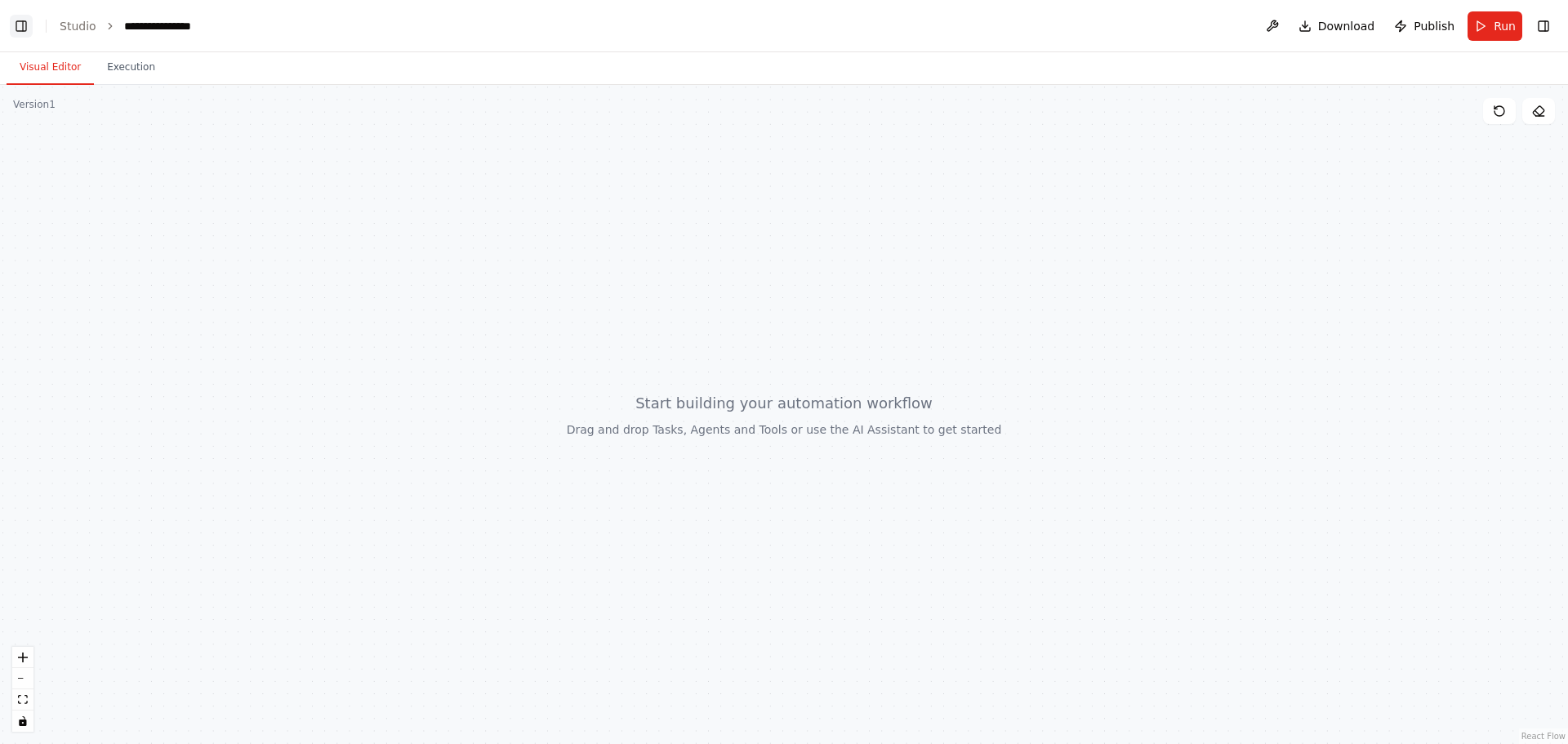
scroll to position [7160, 0]
click at [26, 30] on button "Toggle Left Sidebar" at bounding box center [21, 26] width 23 height 23
click at [1543, 29] on button "Toggle Right Sidebar" at bounding box center [1543, 26] width 23 height 23
click at [1538, 112] on icon at bounding box center [1538, 110] width 13 height 13
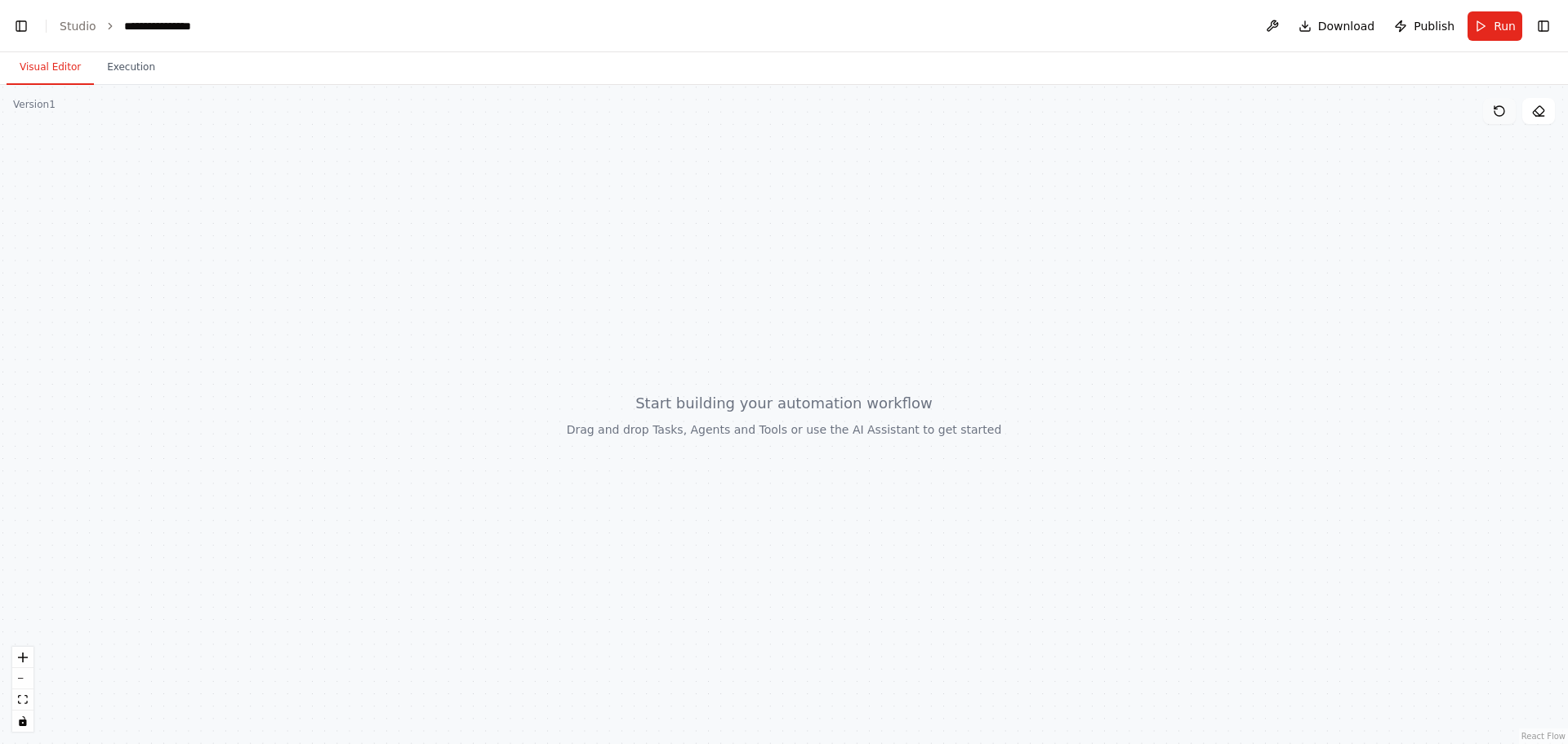
click at [1508, 116] on button at bounding box center [1499, 111] width 33 height 26
click at [42, 97] on div at bounding box center [784, 415] width 1568 height 660
click at [30, 19] on button "Toggle Left Sidebar" at bounding box center [21, 26] width 23 height 23
click at [35, 73] on button "Visual Editor" at bounding box center [51, 68] width 87 height 35
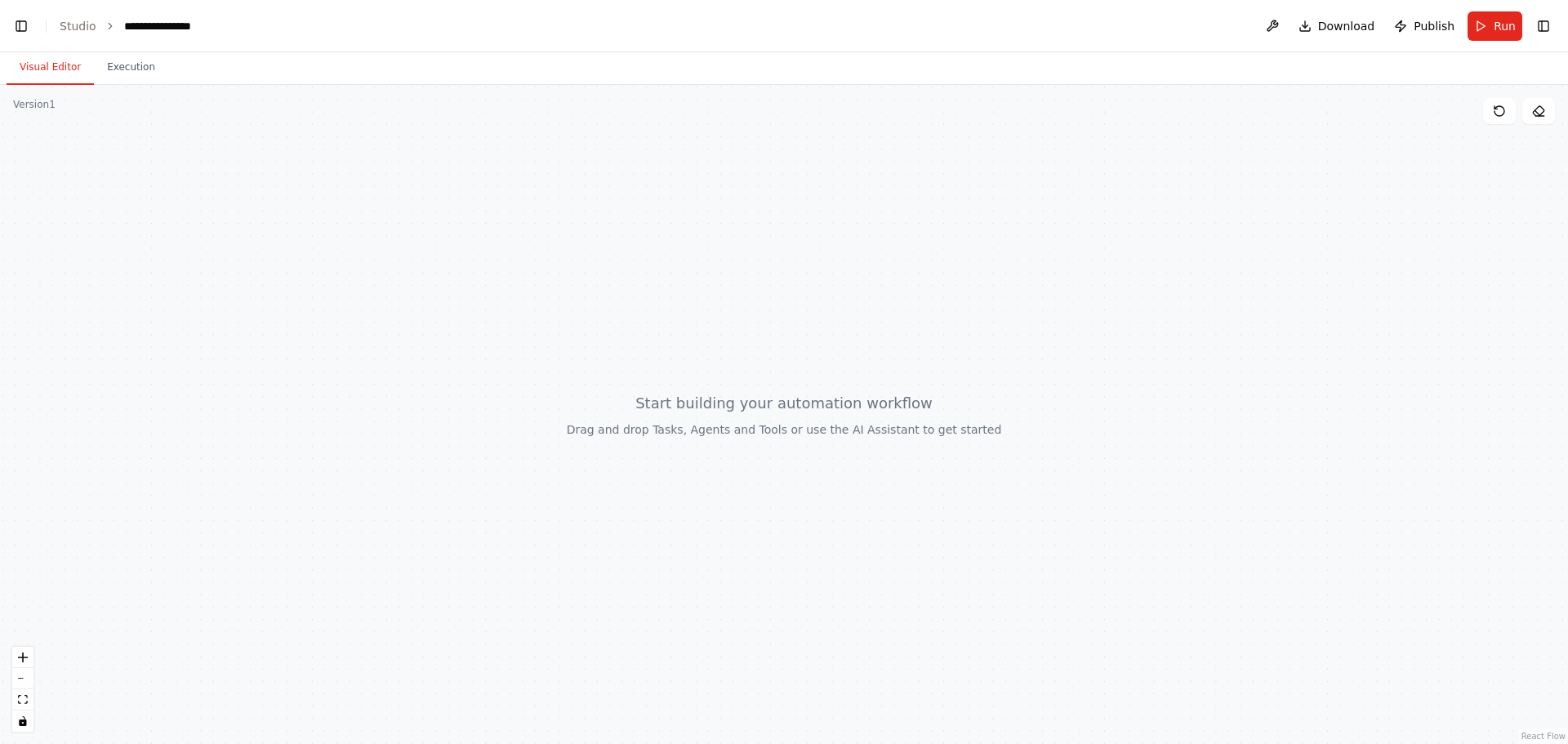
click at [35, 73] on button "Visual Editor" at bounding box center [51, 68] width 87 height 35
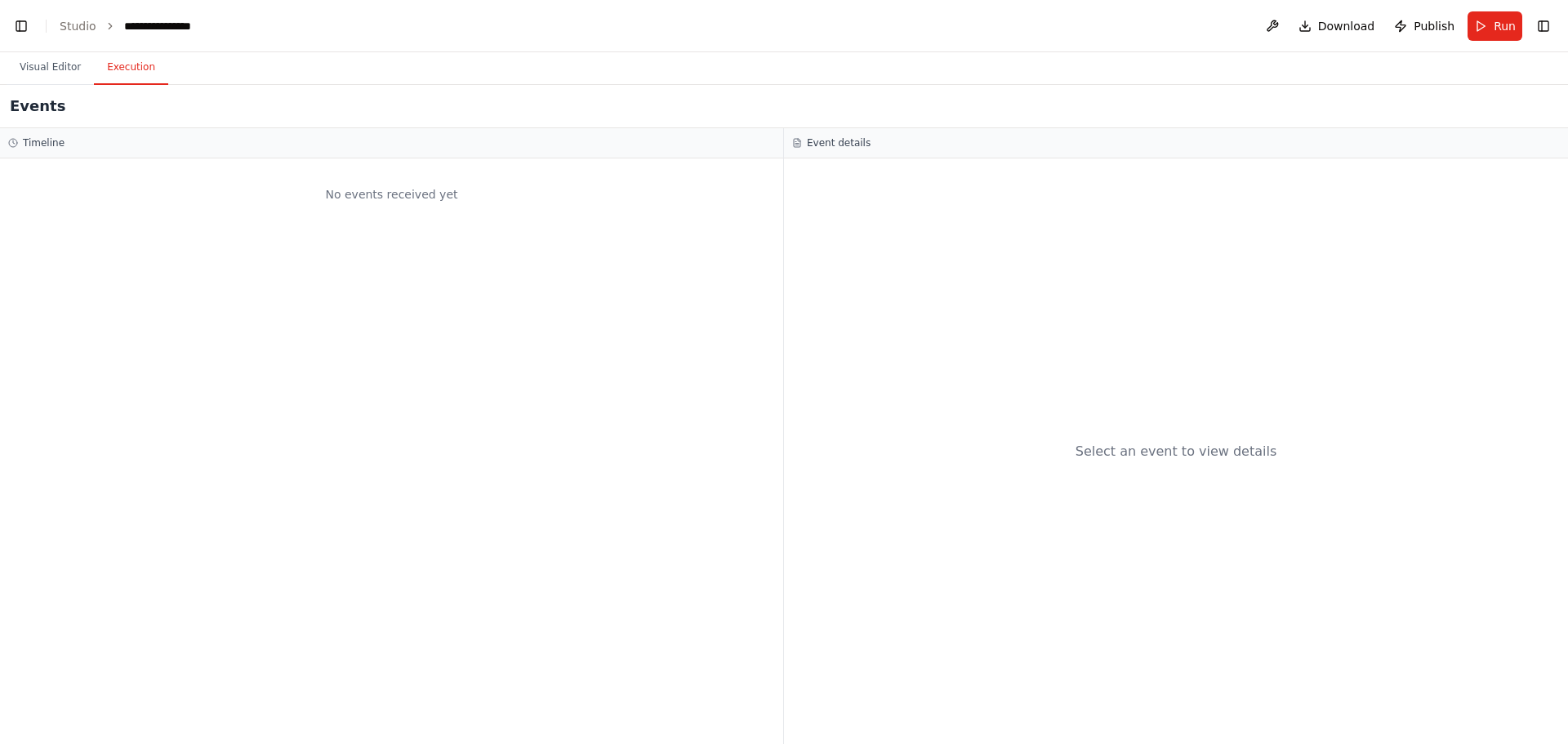
click at [152, 67] on button "Execution" at bounding box center [131, 68] width 74 height 35
drag, startPoint x: 173, startPoint y: 33, endPoint x: 193, endPoint y: 21, distance: 23.3
click at [182, 24] on div "**********" at bounding box center [165, 26] width 81 height 16
click at [85, 21] on link "Studio" at bounding box center [77, 26] width 37 height 13
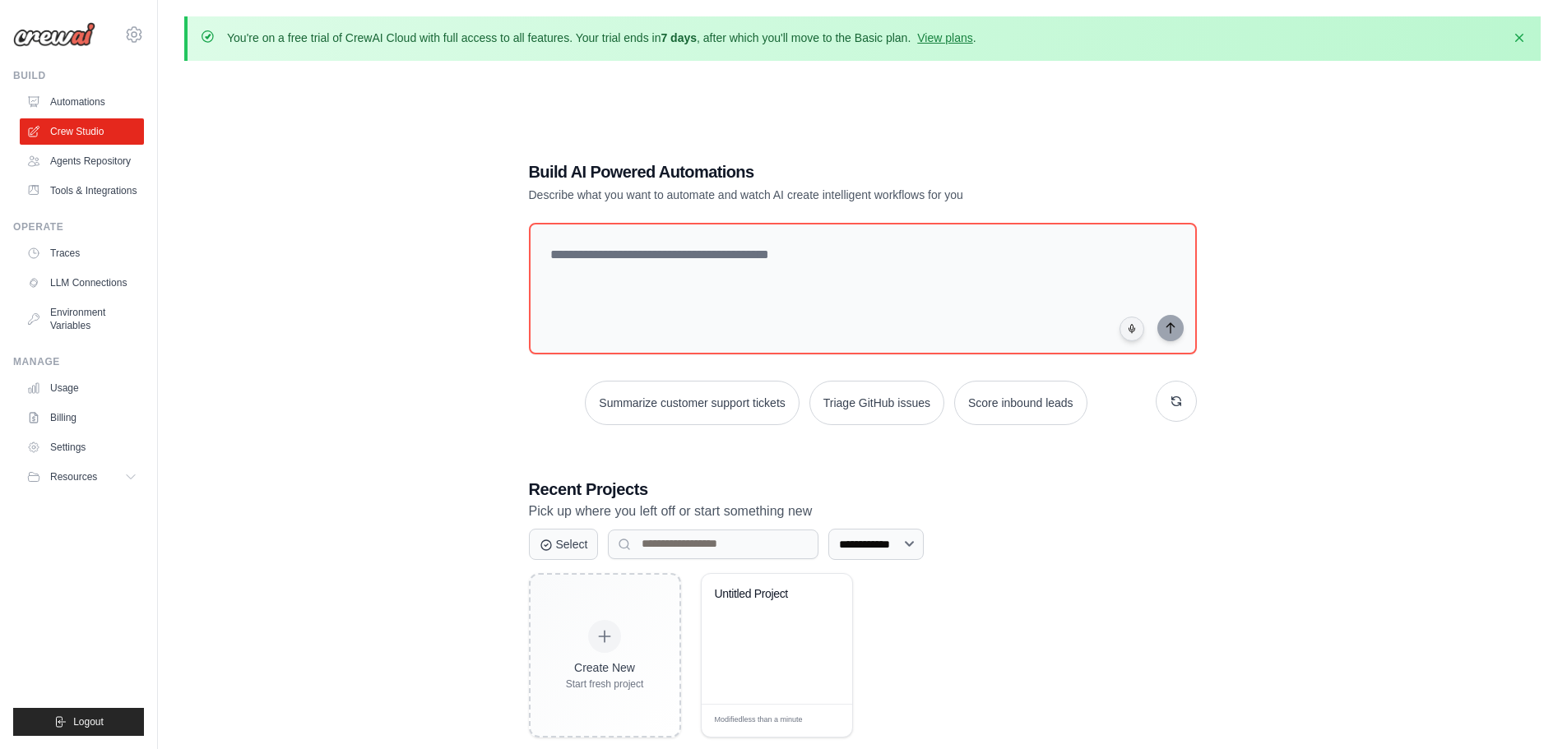
click at [350, 140] on div "**********" at bounding box center [862, 448] width 1356 height 749
click at [600, 250] on textarea at bounding box center [862, 288] width 674 height 133
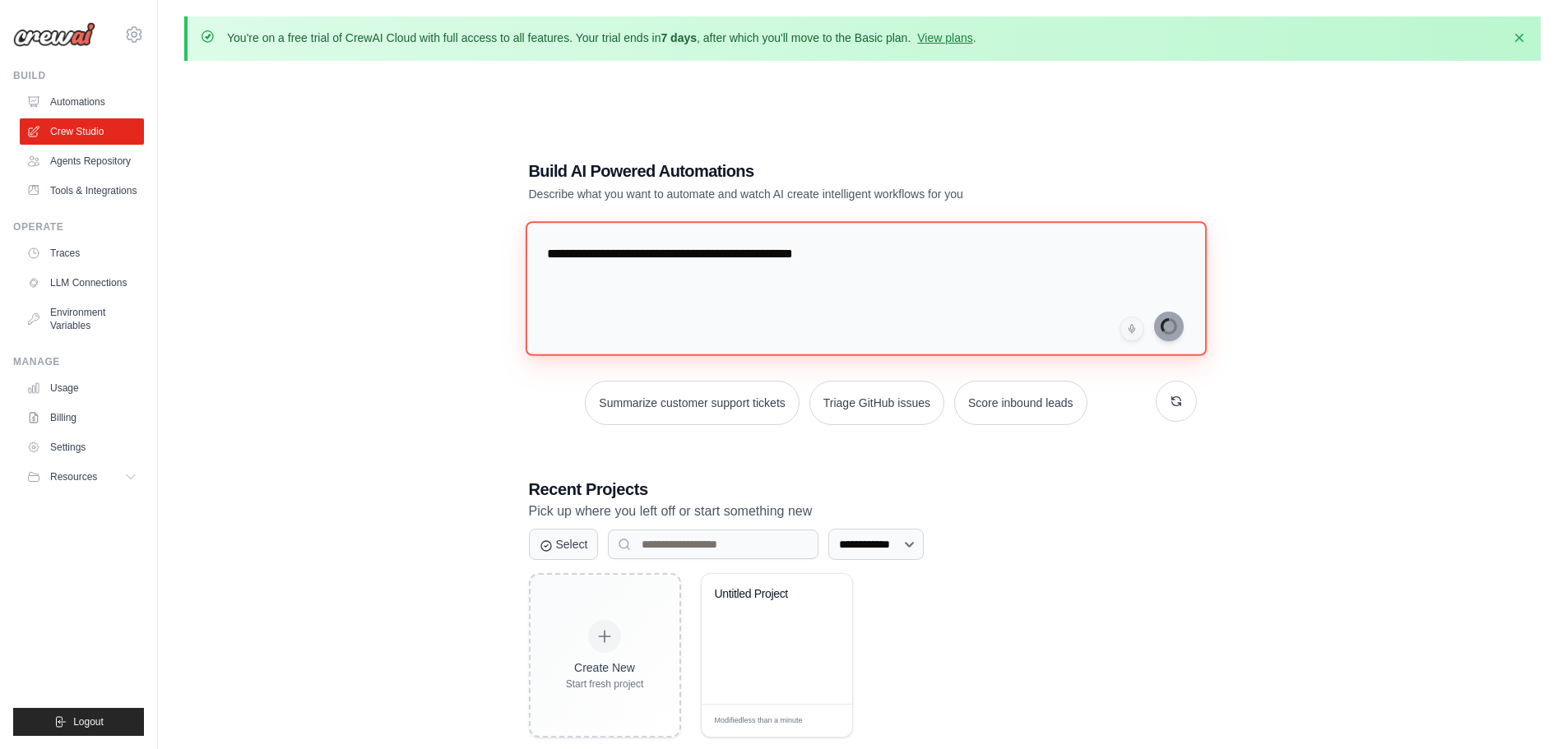
type textarea "**********"
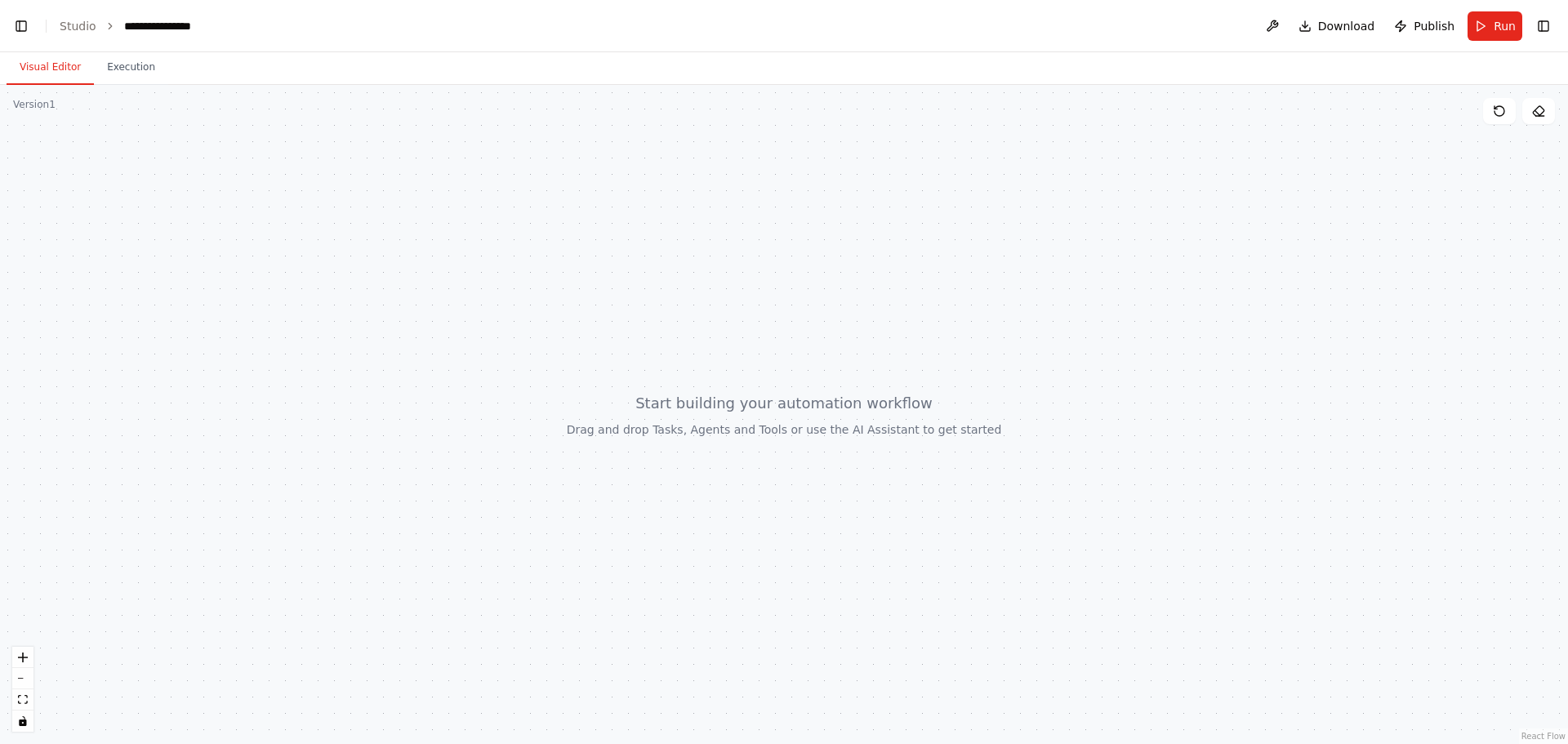
scroll to position [223, 0]
click at [1493, 19] on button "Run" at bounding box center [1495, 27] width 55 height 30
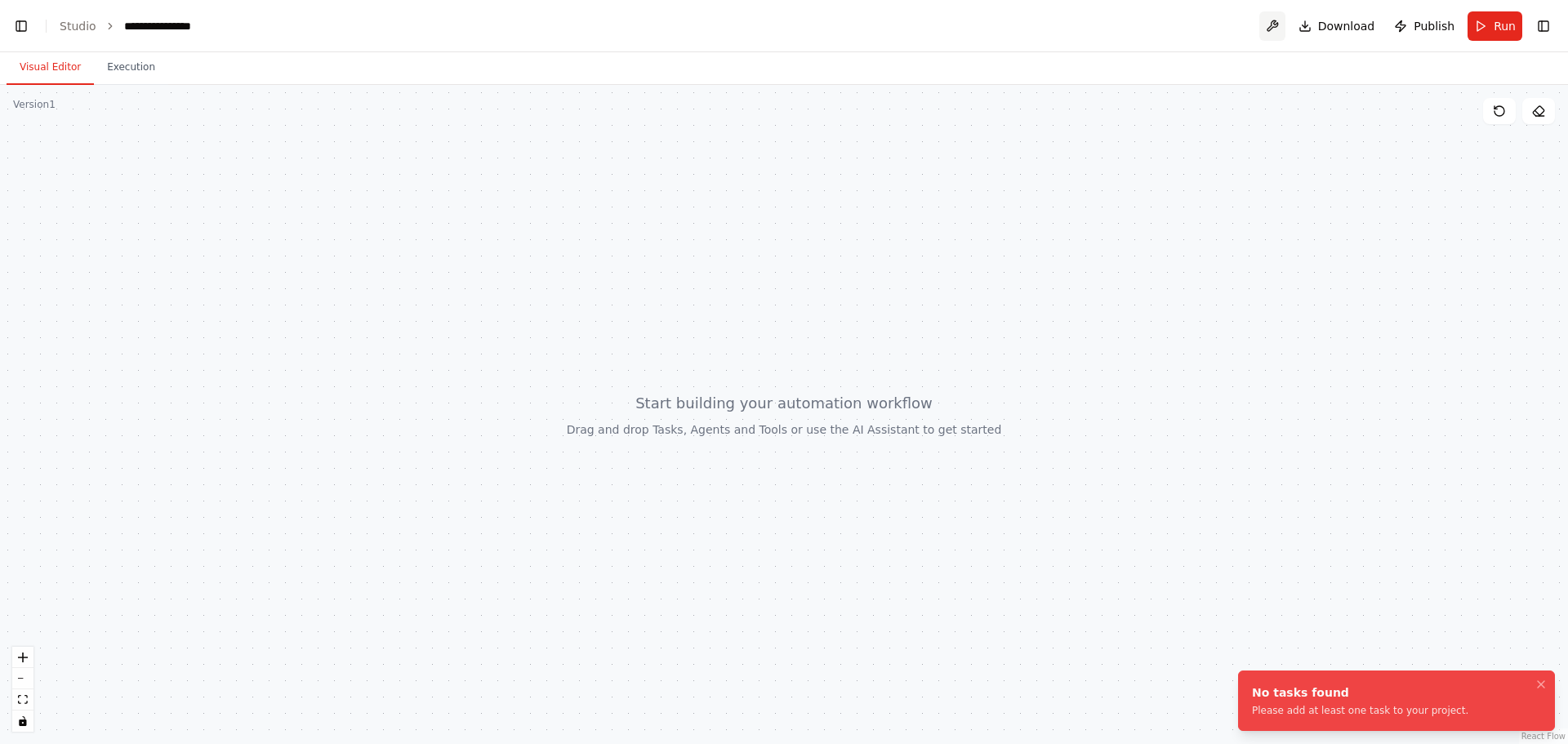
click at [1275, 23] on button at bounding box center [1272, 27] width 26 height 30
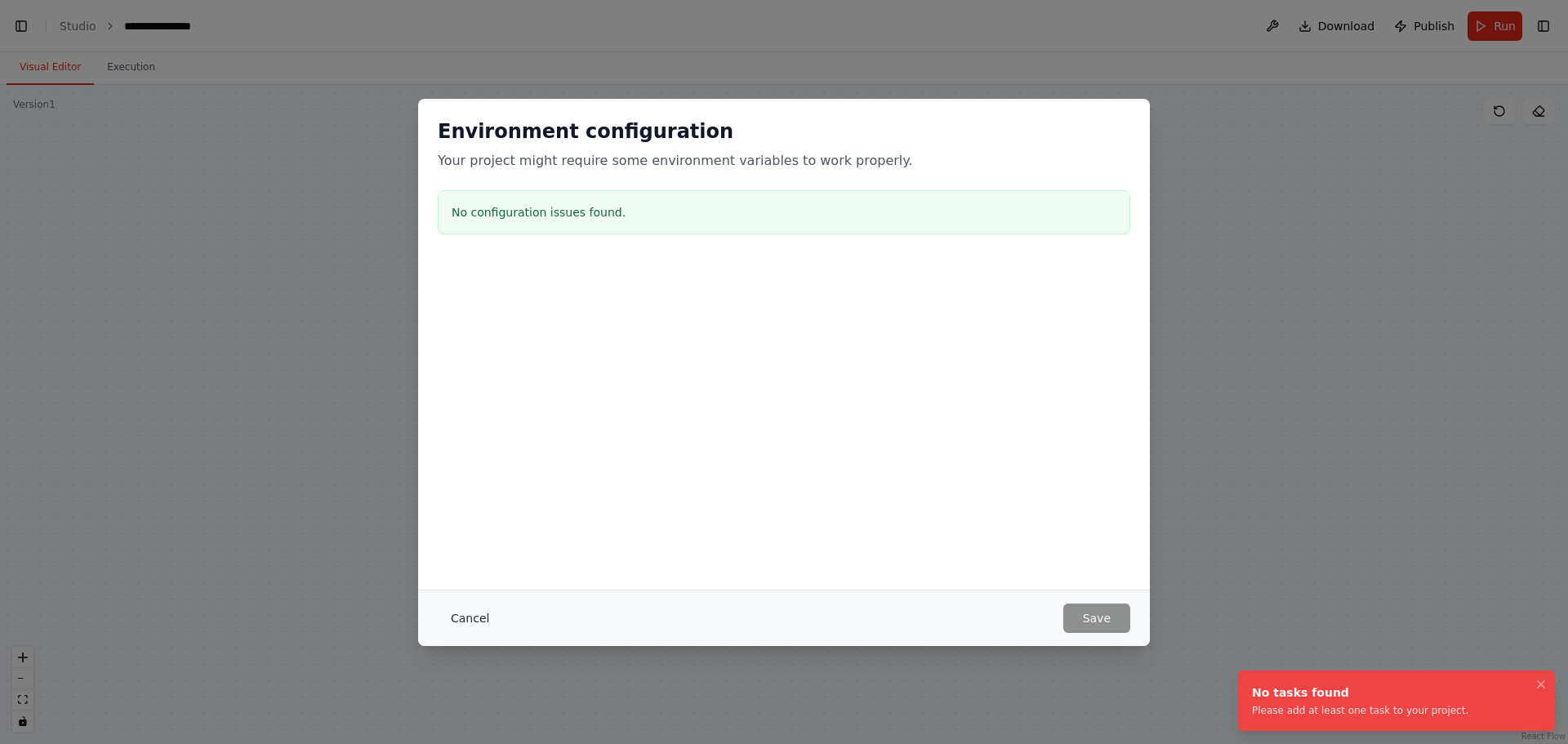
click at [469, 605] on button "Cancel" at bounding box center [470, 619] width 65 height 30
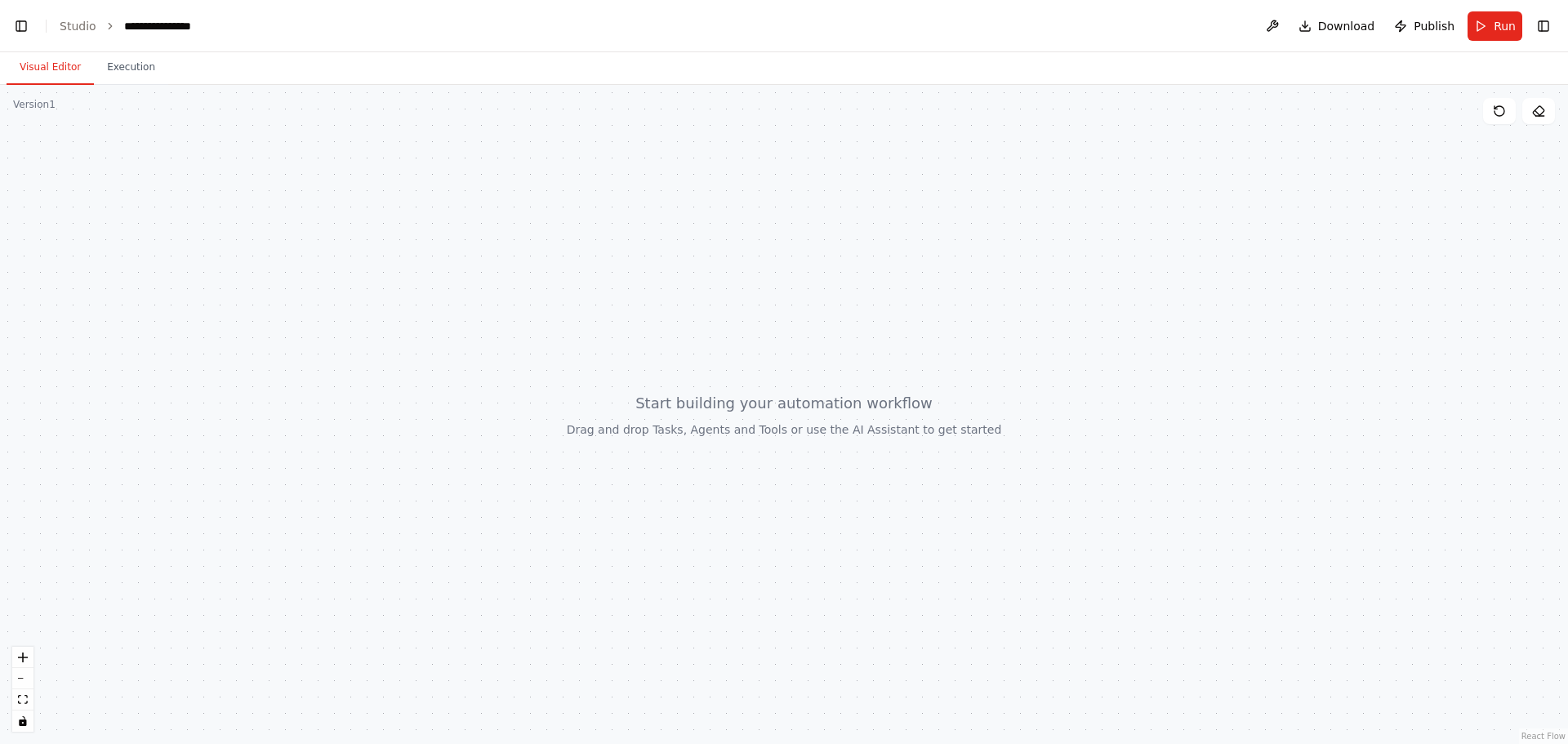
click at [13, 13] on header "**********" at bounding box center [784, 26] width 1568 height 53
click at [21, 17] on button "Toggle Left Sidebar" at bounding box center [21, 26] width 23 height 23
click at [18, 25] on button "Toggle Left Sidebar" at bounding box center [21, 26] width 23 height 23
click at [22, 25] on button "Toggle Left Sidebar" at bounding box center [21, 26] width 23 height 23
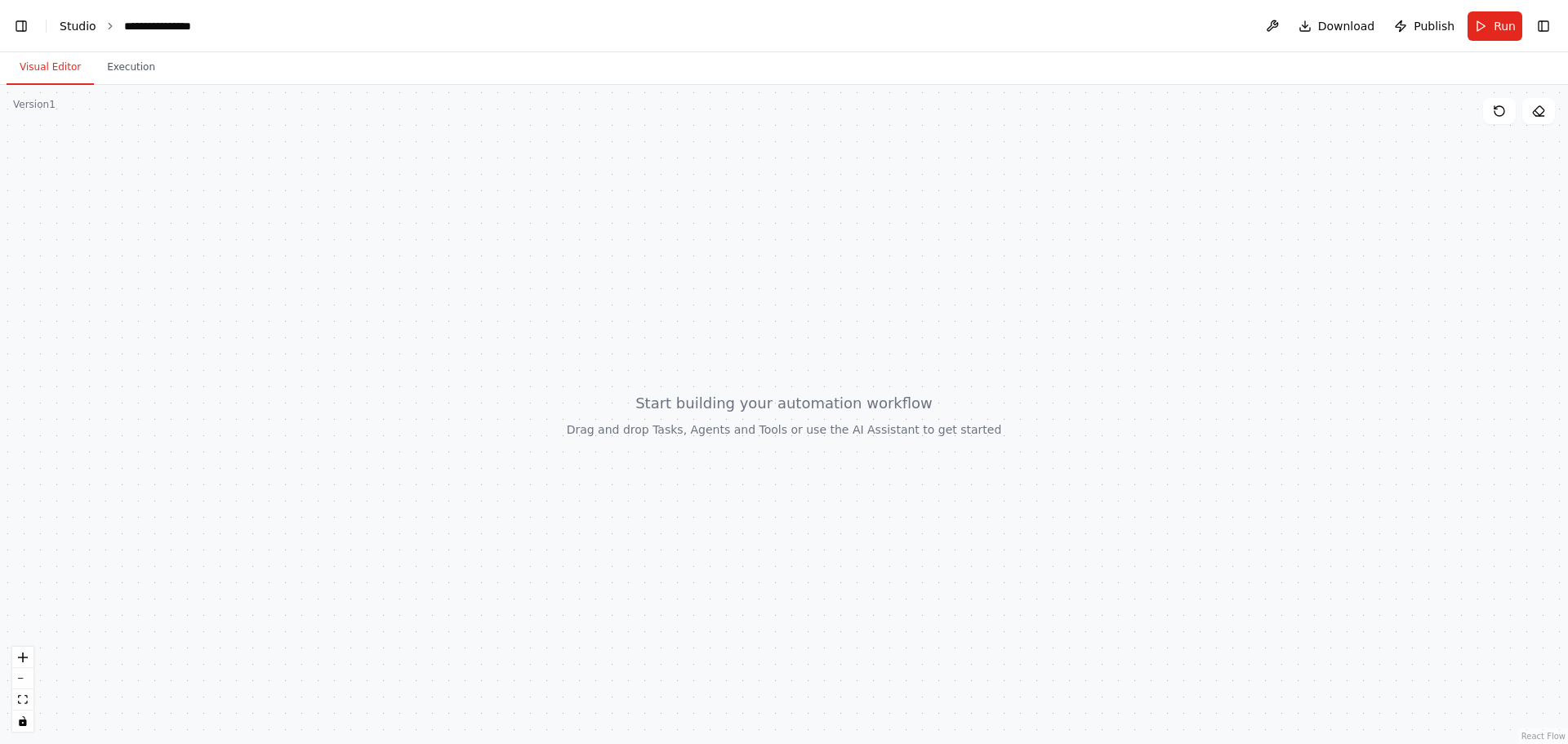
click at [80, 33] on link "Studio" at bounding box center [77, 26] width 37 height 13
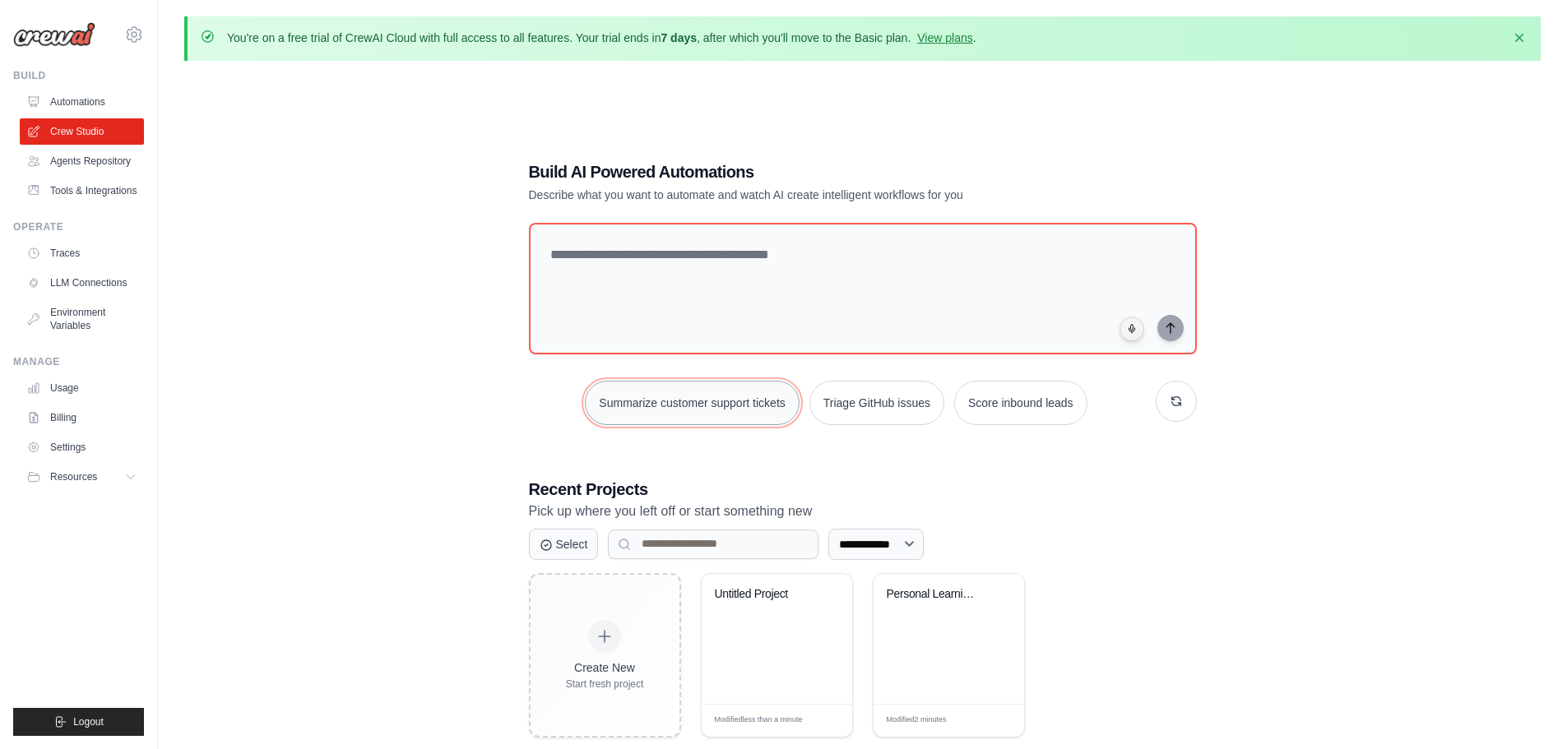
click at [741, 404] on button "Summarize customer support tickets" at bounding box center [692, 403] width 214 height 44
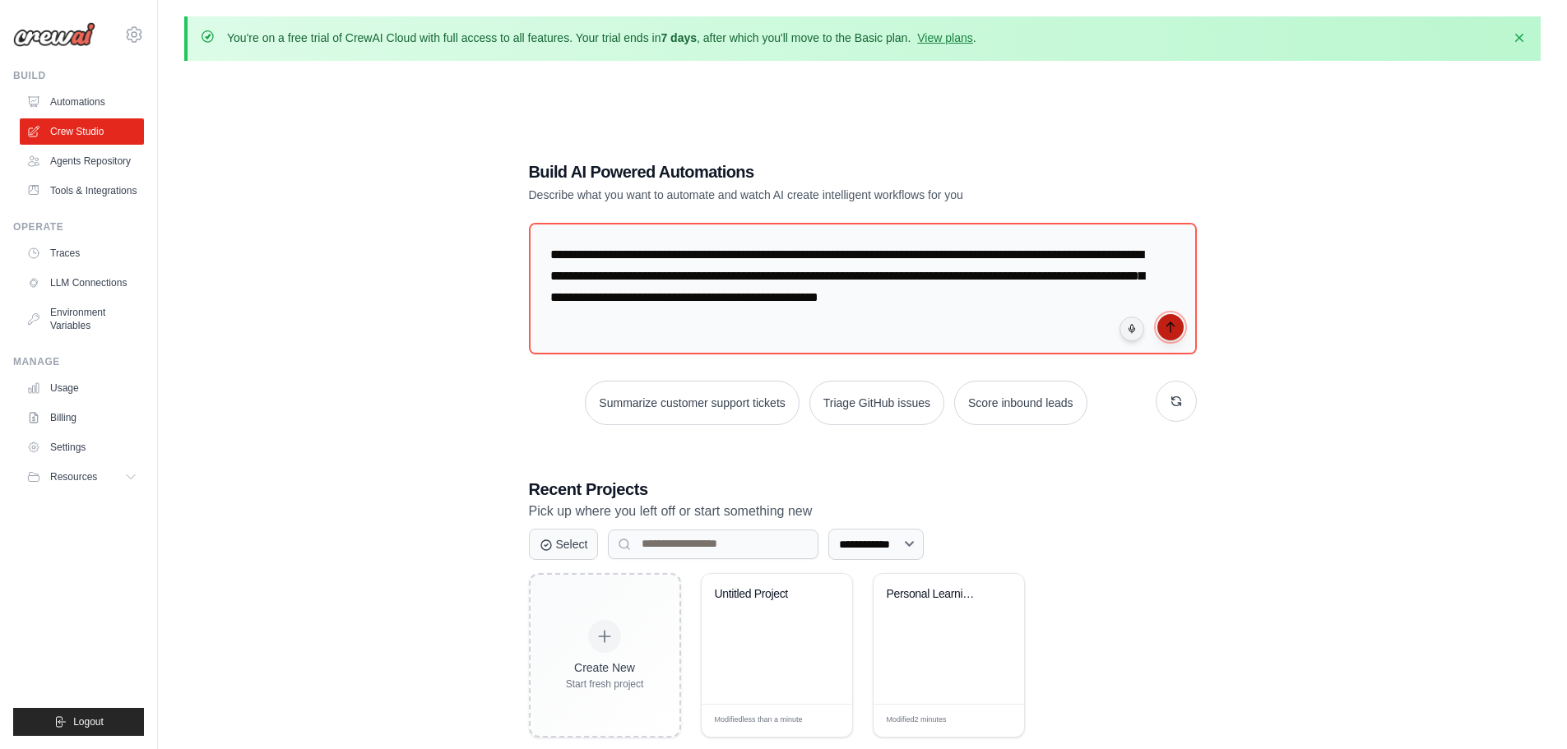
click at [1164, 319] on button "submit" at bounding box center [1170, 327] width 26 height 26
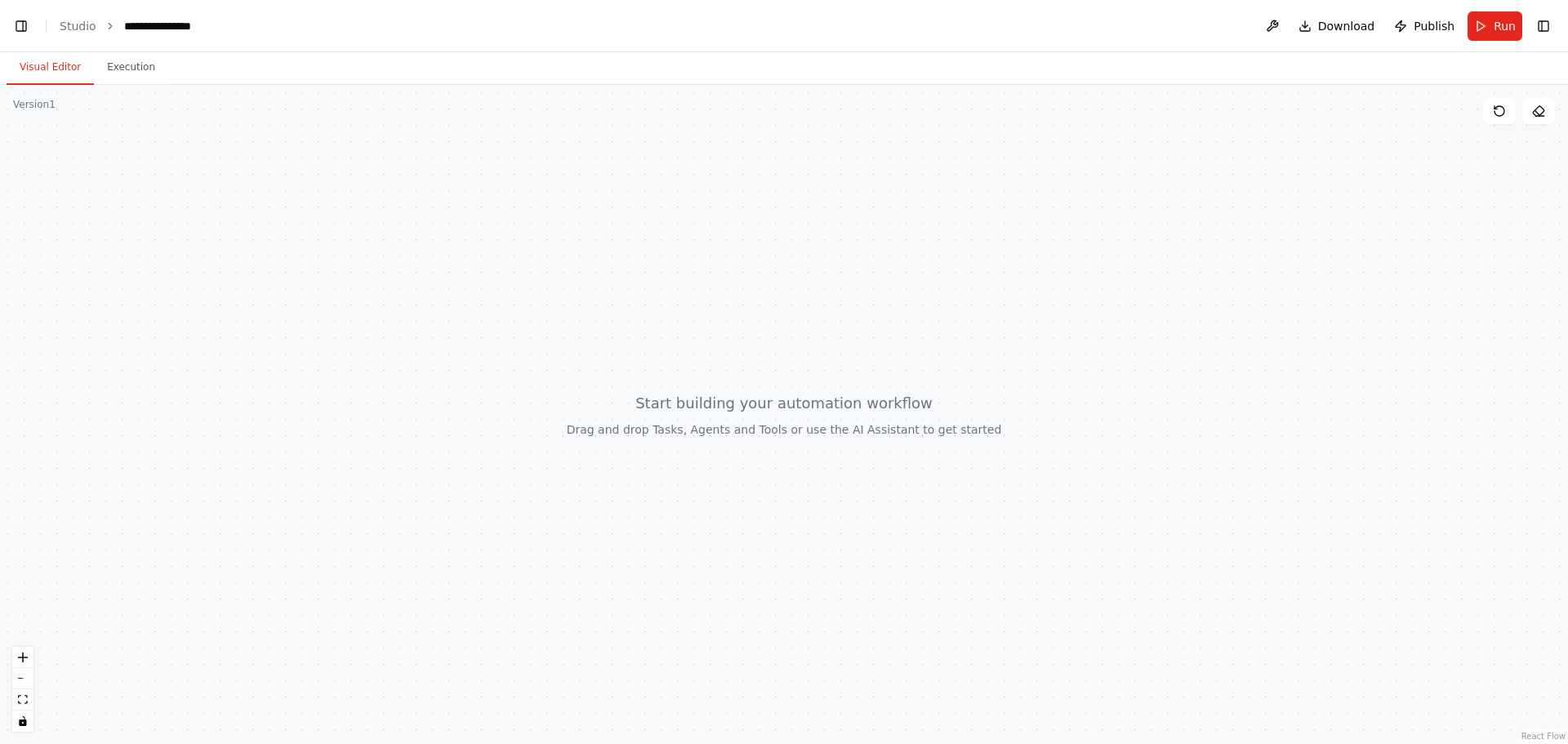
scroll to position [3385, 0]
drag, startPoint x: 1204, startPoint y: 266, endPoint x: 879, endPoint y: 423, distance: 360.9
click at [792, 467] on div at bounding box center [784, 415] width 1568 height 660
drag, startPoint x: 879, startPoint y: 423, endPoint x: 963, endPoint y: 319, distance: 133.7
click at [1106, 283] on div at bounding box center [784, 415] width 1568 height 660
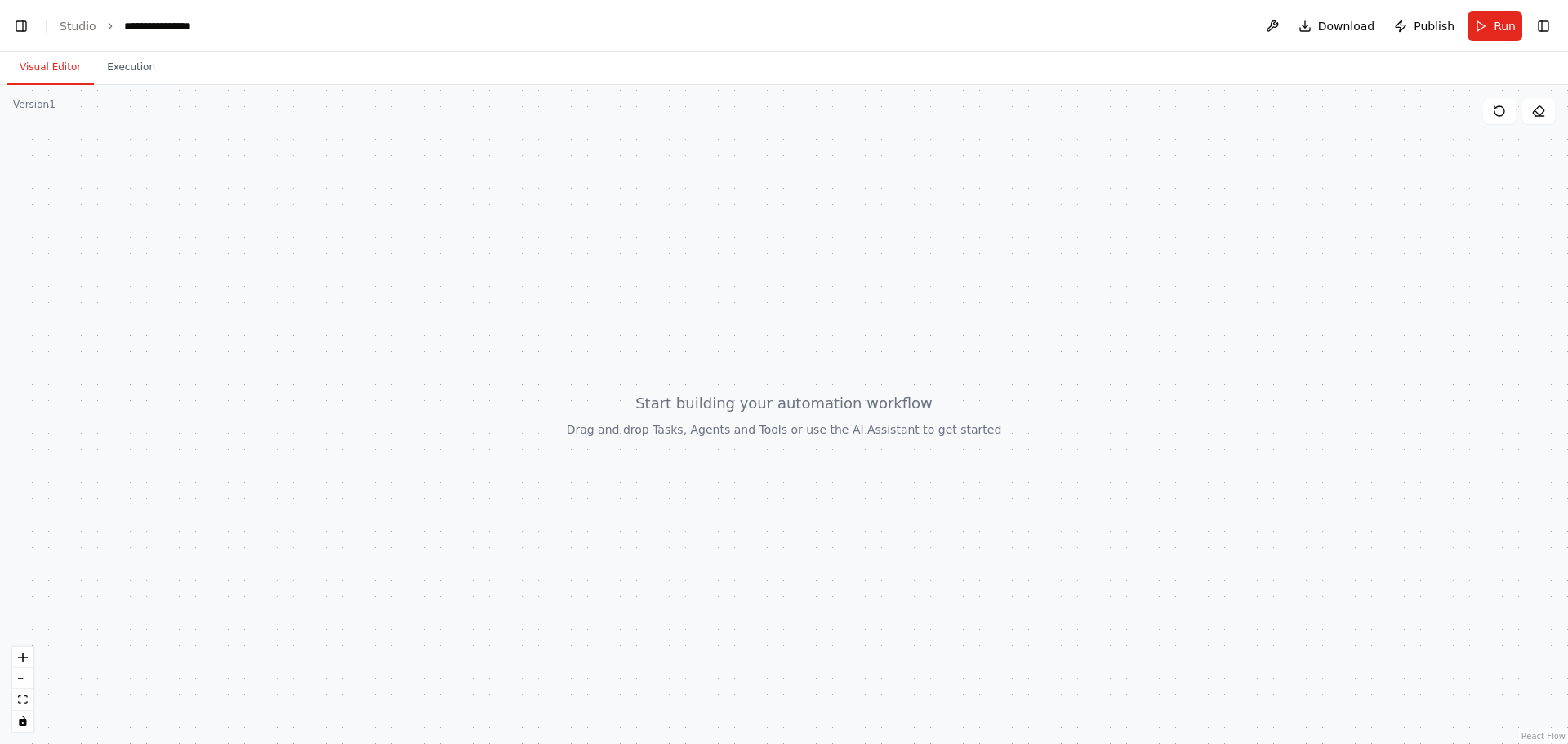
drag, startPoint x: 724, startPoint y: 323, endPoint x: 836, endPoint y: 348, distance: 114.8
click at [836, 348] on div at bounding box center [784, 415] width 1568 height 660
click at [8, 22] on header "**********" at bounding box center [784, 26] width 1568 height 53
click at [82, 29] on link "Studio" at bounding box center [77, 26] width 37 height 13
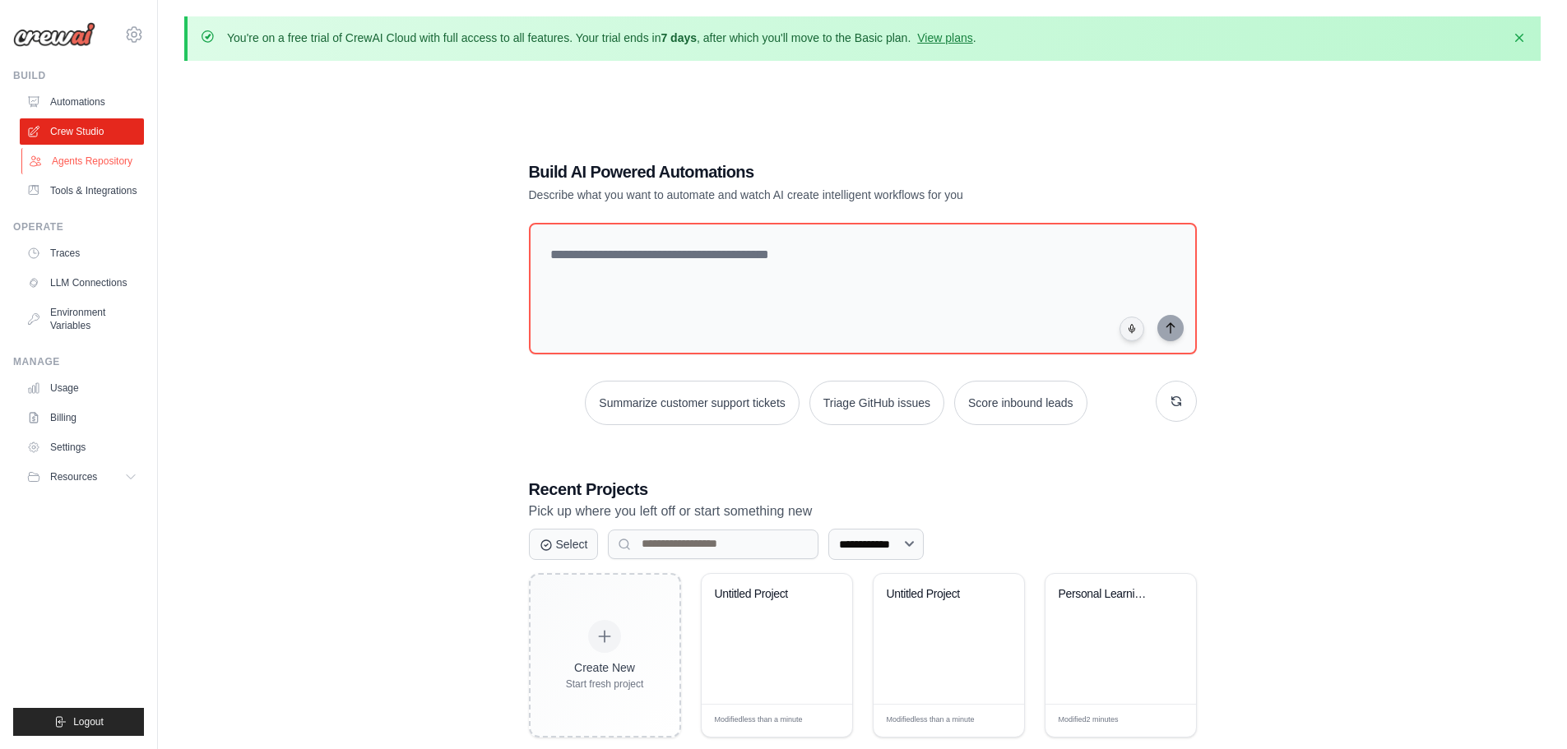
click at [77, 155] on link "Agents Repository" at bounding box center [83, 161] width 124 height 26
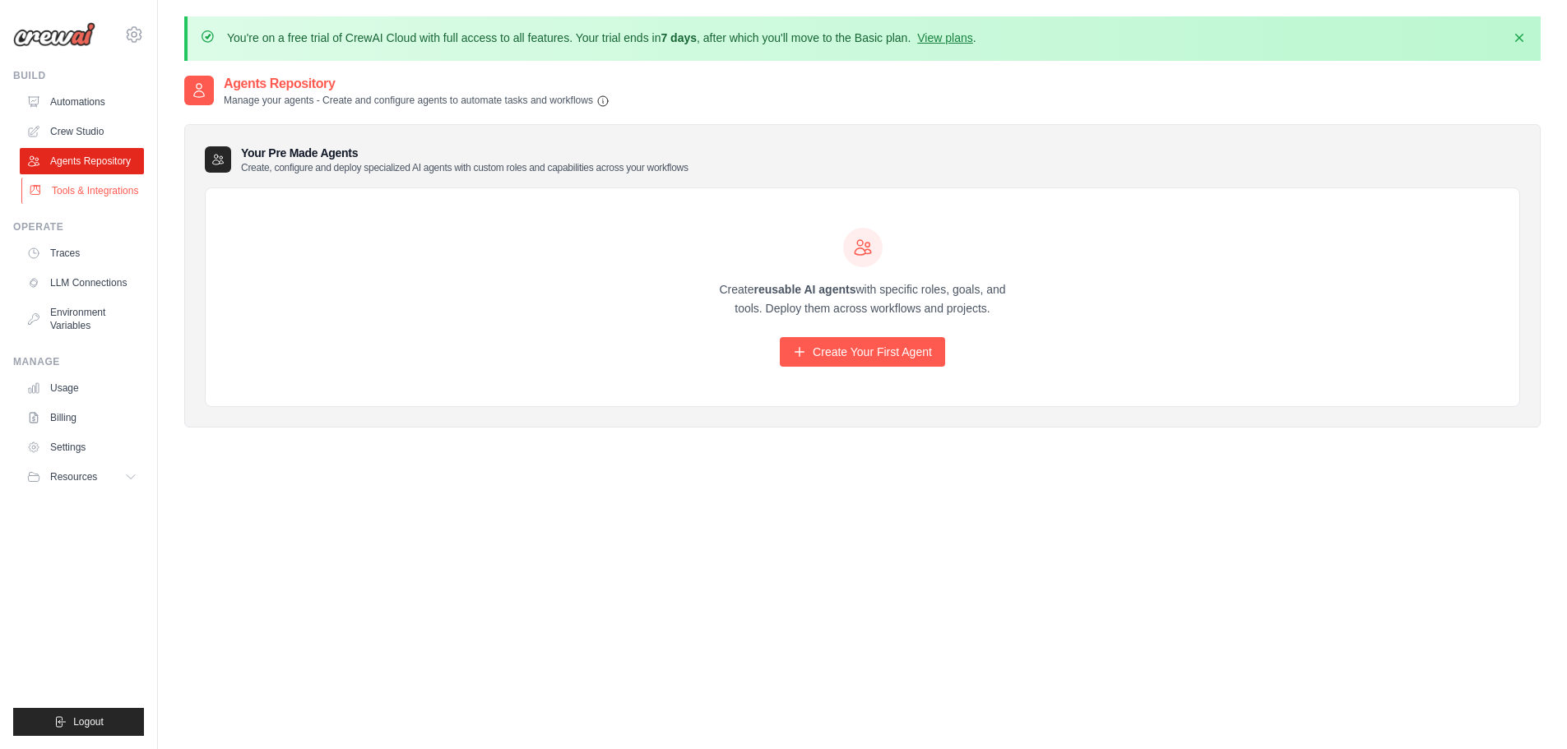
click at [101, 191] on link "Tools & Integrations" at bounding box center [83, 191] width 124 height 26
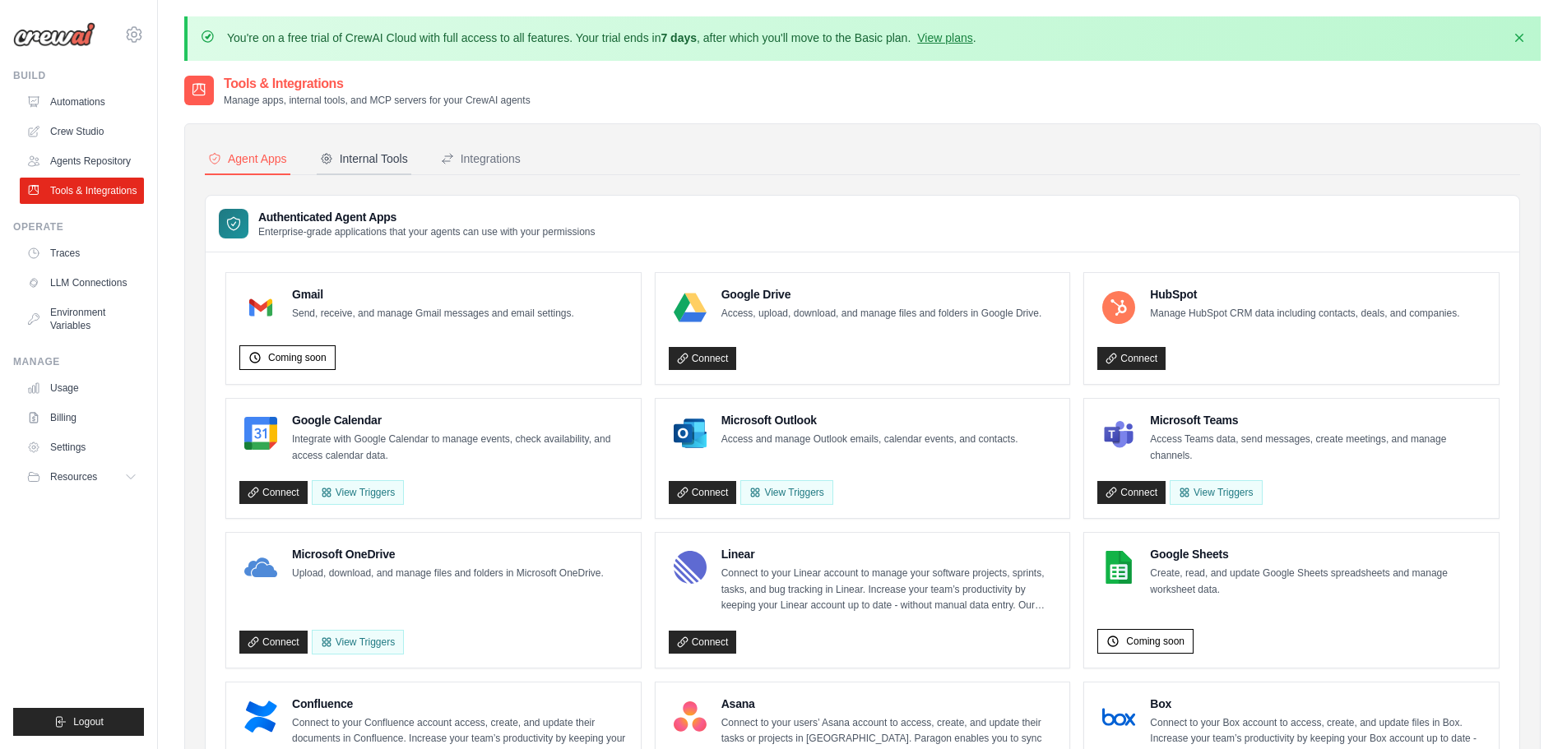
click at [356, 170] on button "Internal Tools" at bounding box center [364, 159] width 95 height 31
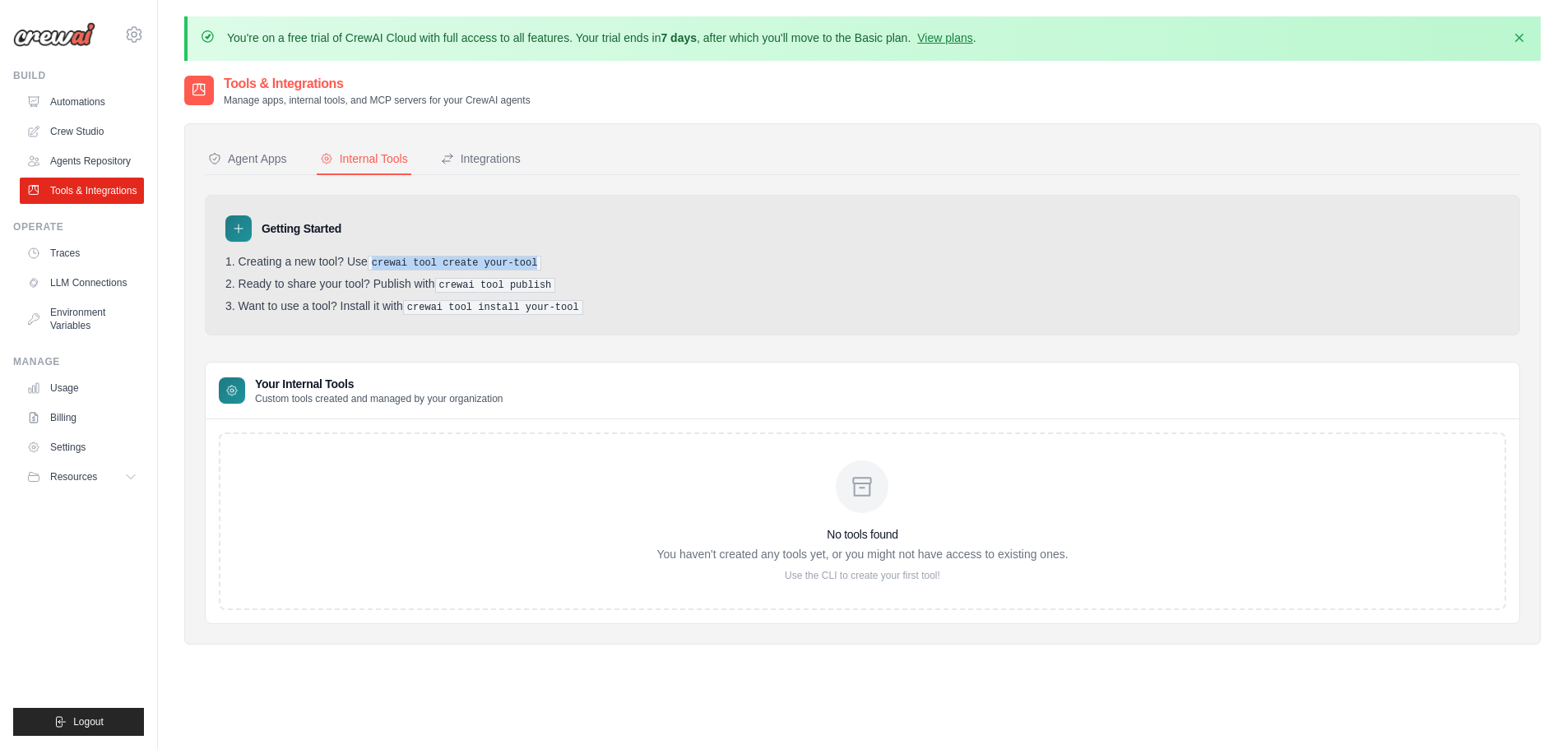
drag, startPoint x: 371, startPoint y: 263, endPoint x: 563, endPoint y: 258, distance: 192.5
click at [563, 258] on li "Creating a new tool? Use crewai tool create your-tool" at bounding box center [862, 263] width 1274 height 16
click at [573, 270] on ol "Creating a new tool? Use crewai tool create your-tool Ready to share your tool?…" at bounding box center [862, 285] width 1274 height 60
click at [485, 160] on div "Integrations" at bounding box center [481, 159] width 80 height 16
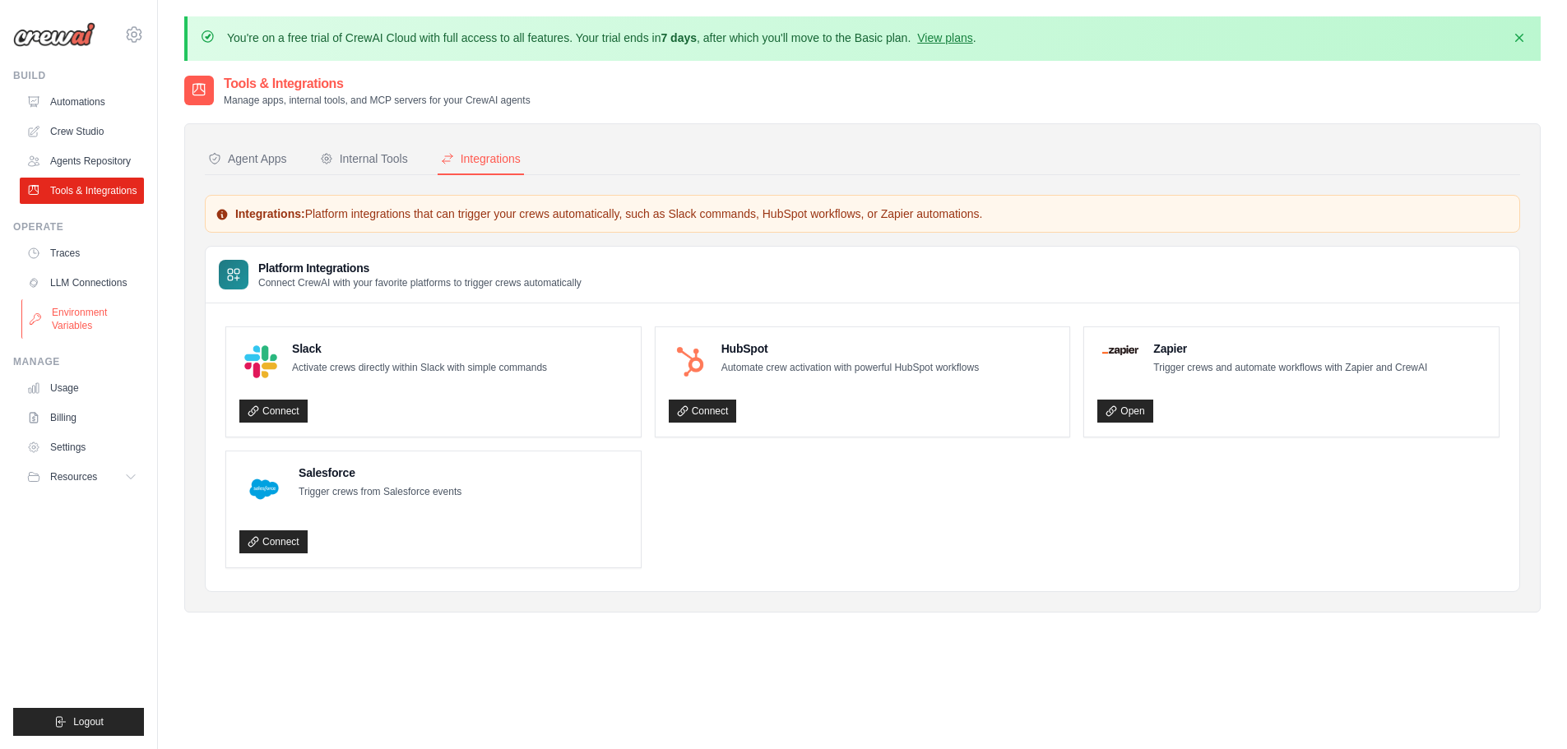
click at [95, 318] on link "Environment Variables" at bounding box center [83, 318] width 124 height 39
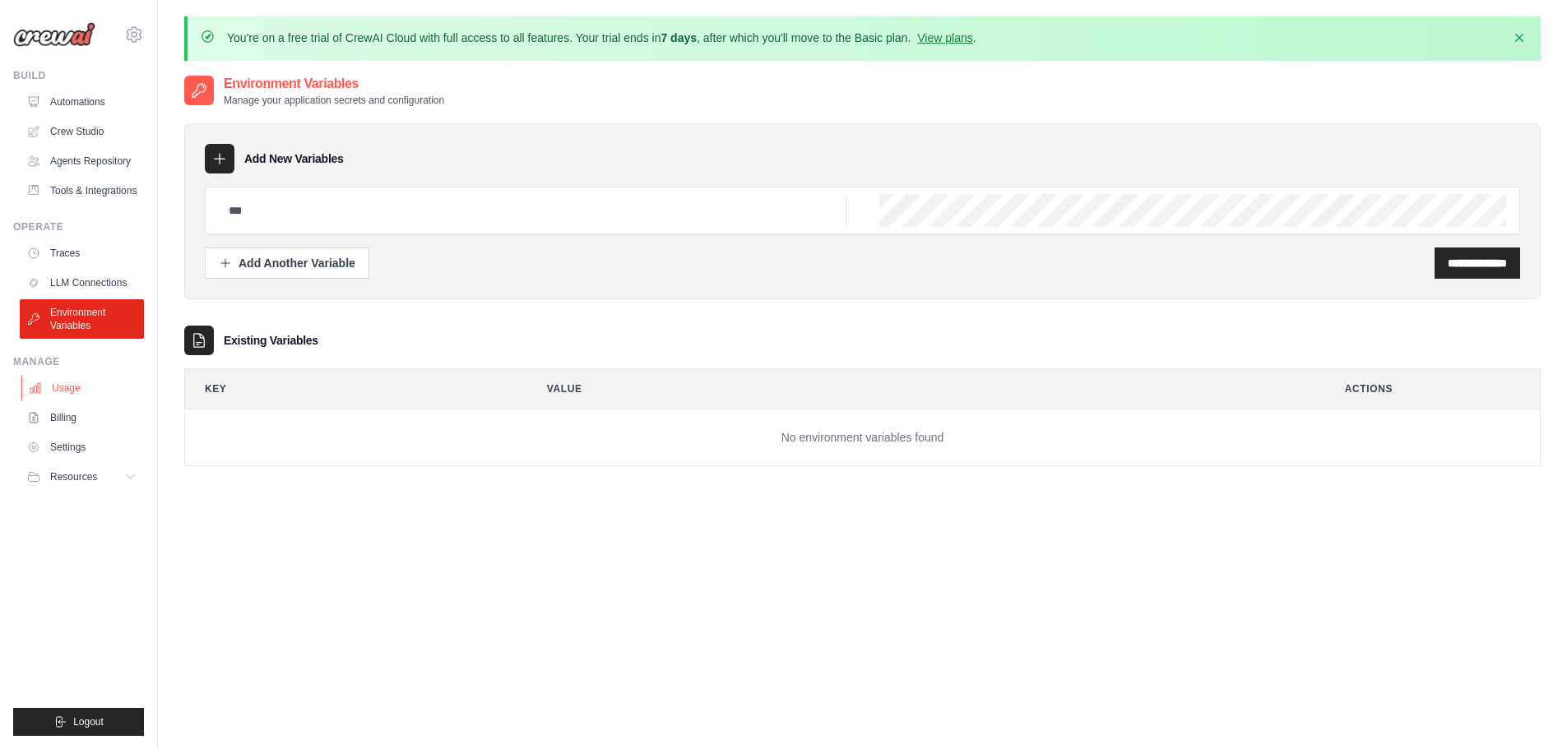
click at [92, 390] on link "Usage" at bounding box center [83, 388] width 124 height 26
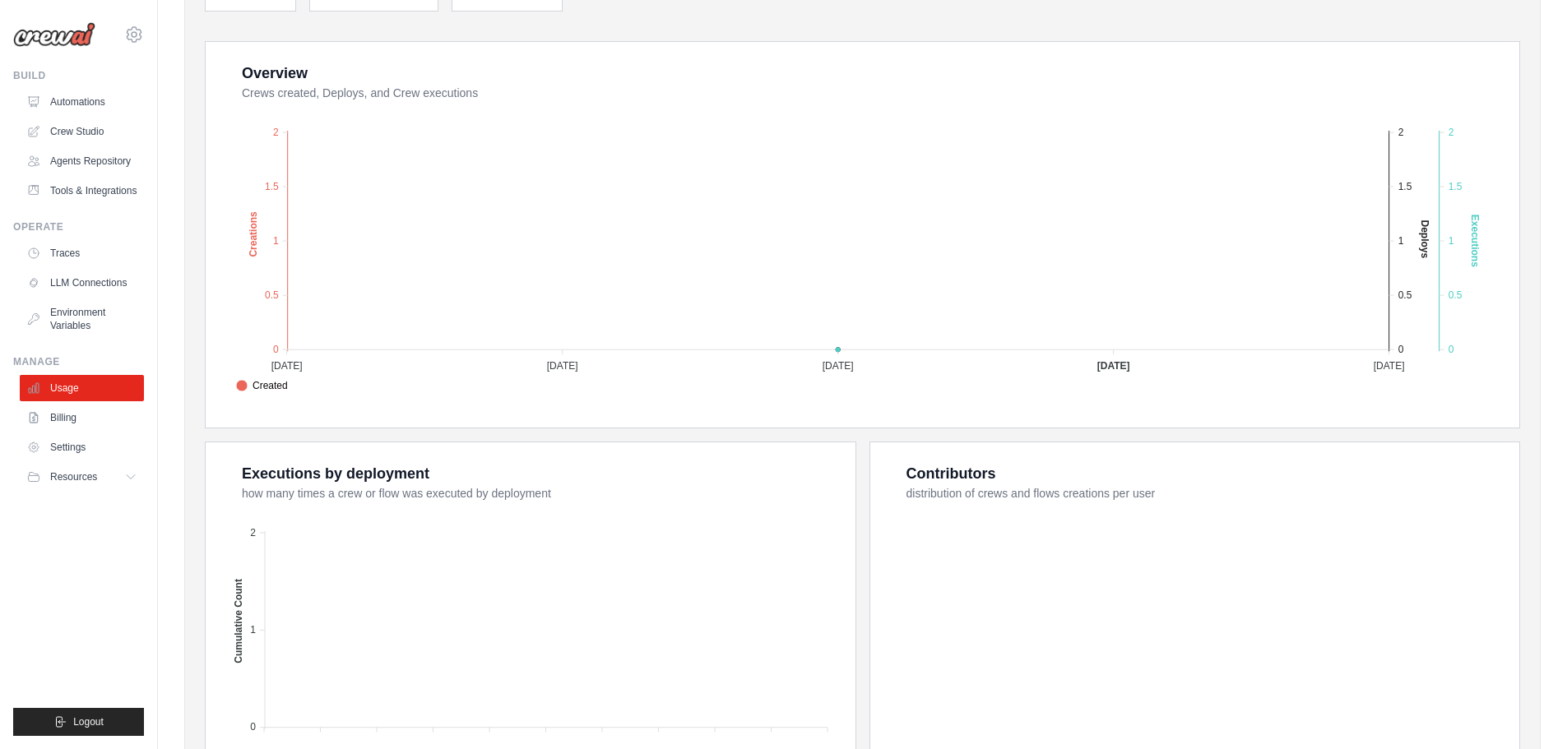
scroll to position [501, 0]
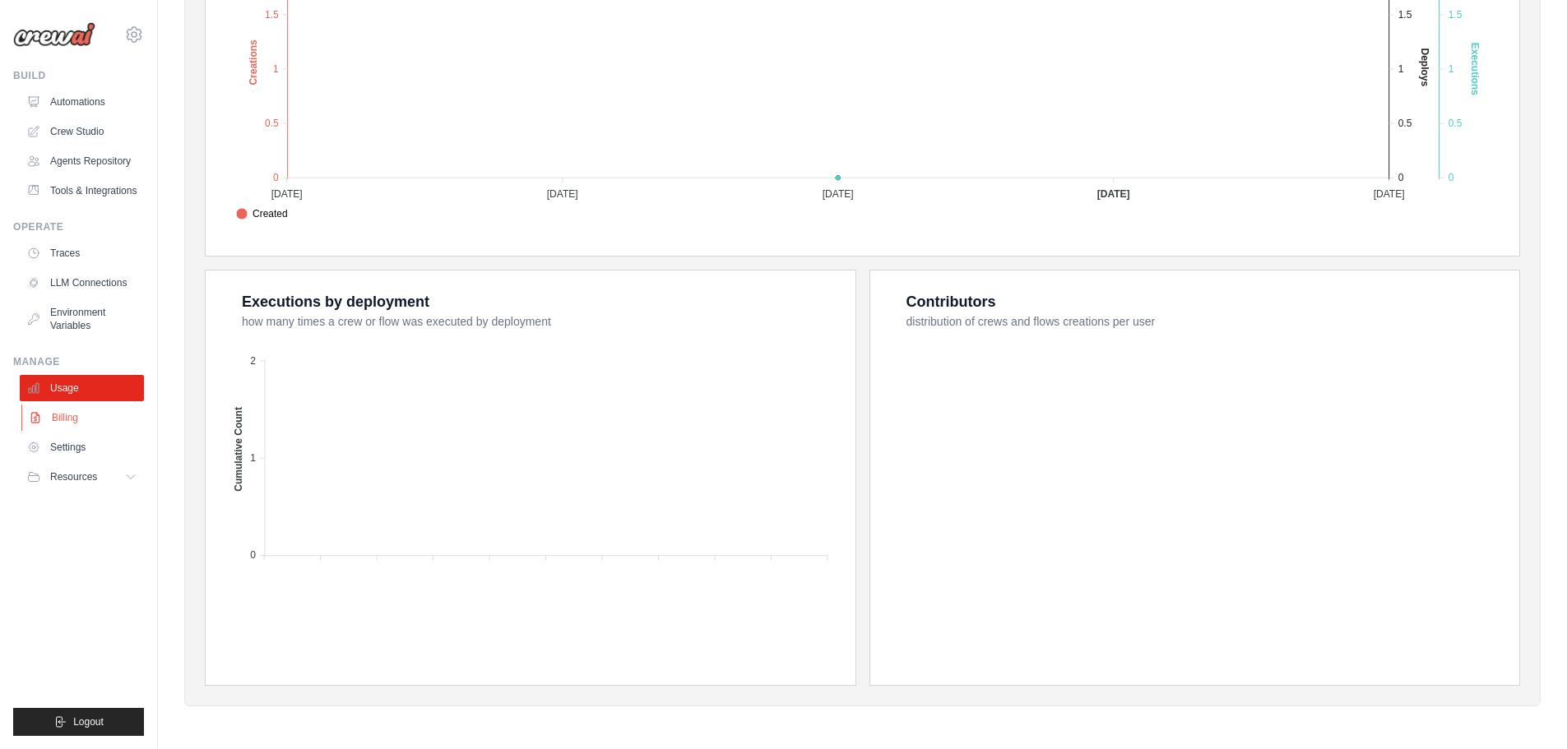
click at [82, 428] on link "Billing" at bounding box center [83, 418] width 124 height 26
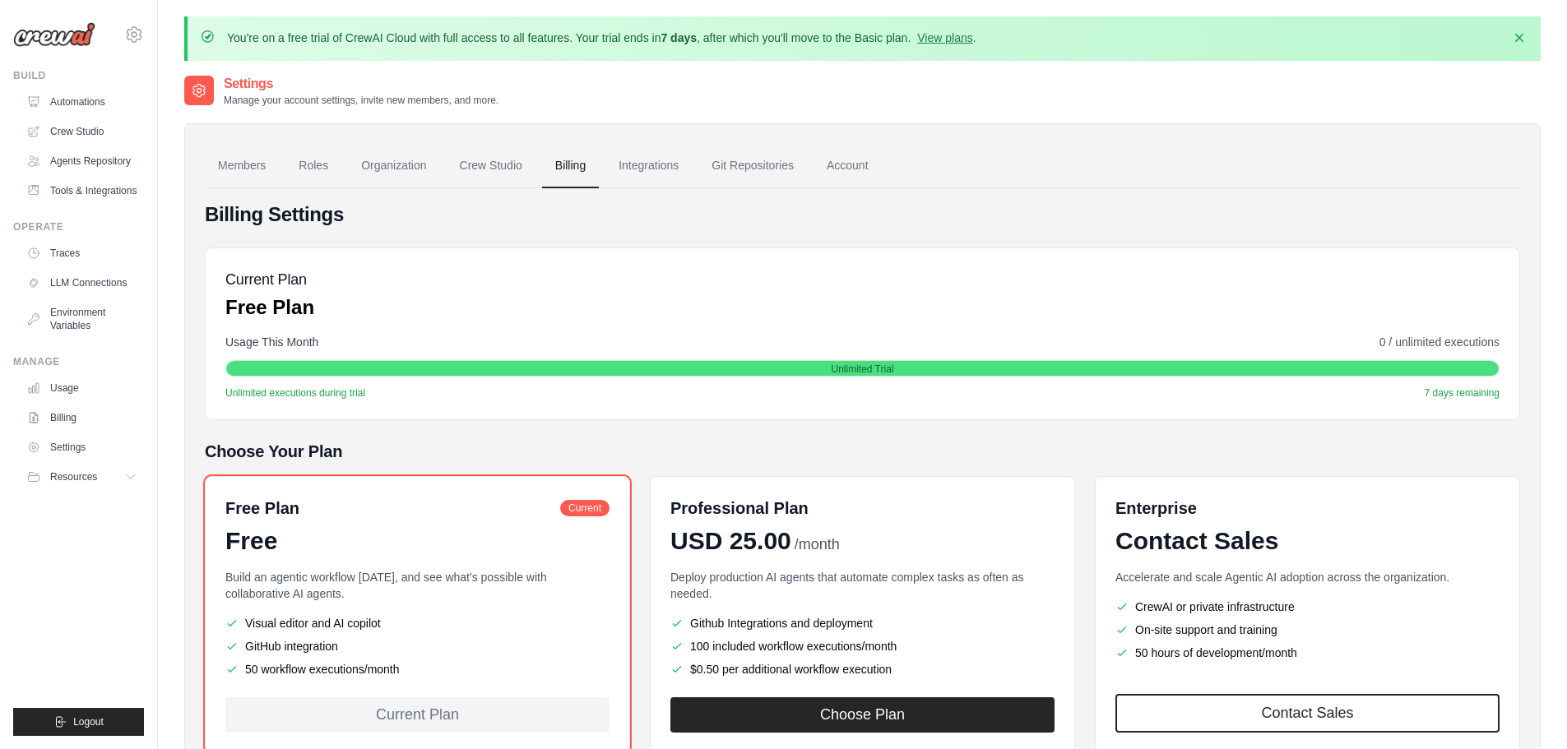
click at [80, 458] on link "Settings" at bounding box center [82, 447] width 124 height 26
